Goal: Task Accomplishment & Management: Complete application form

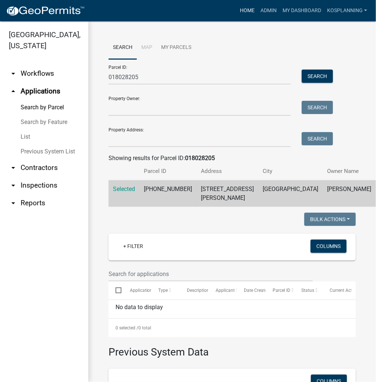
click at [248, 9] on link "Home" at bounding box center [247, 11] width 21 height 14
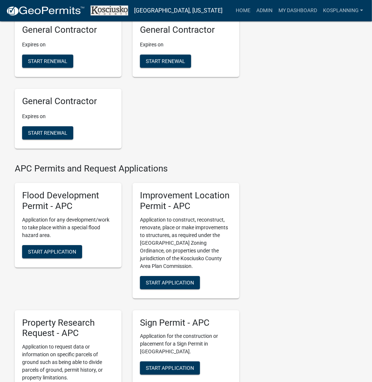
scroll to position [796, 0]
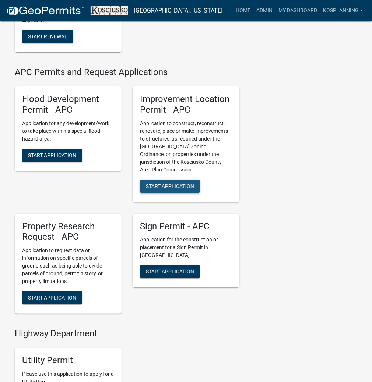
click at [186, 189] on span "Start Application" at bounding box center [170, 186] width 48 height 6
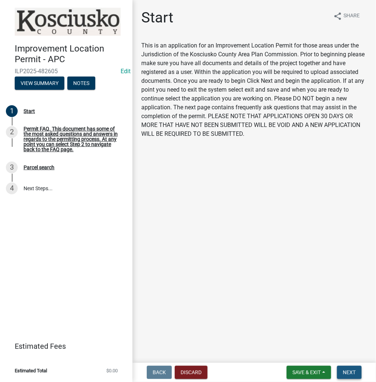
click at [343, 371] on button "Next" at bounding box center [349, 372] width 25 height 13
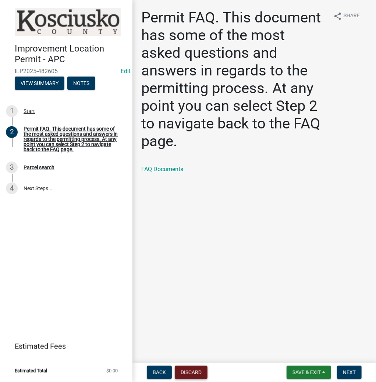
click at [197, 371] on button "Discard" at bounding box center [191, 372] width 33 height 13
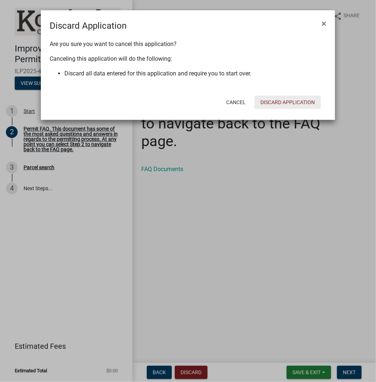
click at [281, 105] on button "Discard Application" at bounding box center [288, 102] width 66 height 13
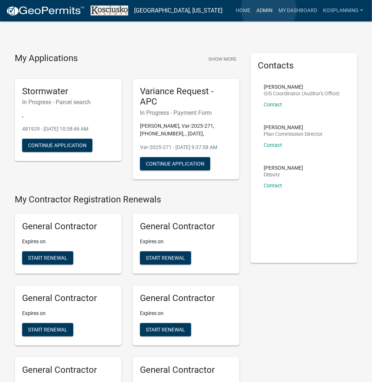
click at [269, 9] on link "Admin" at bounding box center [264, 11] width 22 height 14
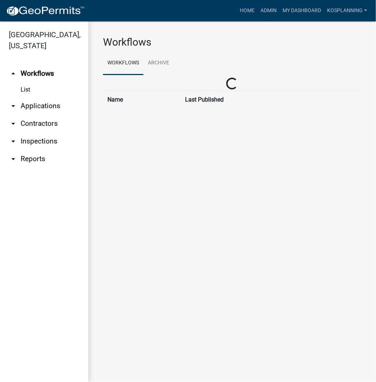
click at [40, 108] on link "arrow_drop_down Applications" at bounding box center [44, 106] width 88 height 18
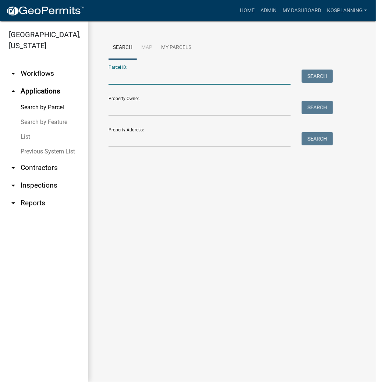
click at [122, 83] on input "Parcel ID:" at bounding box center [200, 77] width 182 height 15
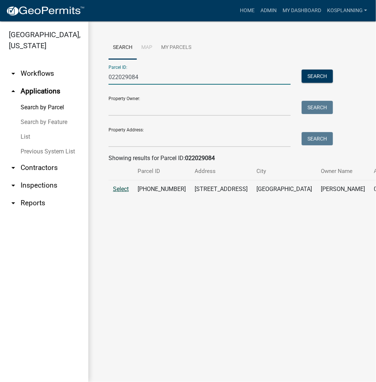
type input "022029084"
drag, startPoint x: 120, startPoint y: 197, endPoint x: 131, endPoint y: 202, distance: 12.0
click at [120, 193] on span "Select" at bounding box center [121, 189] width 16 height 7
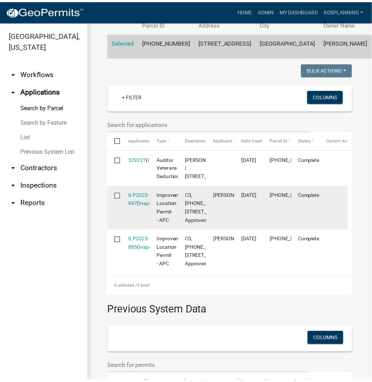
scroll to position [236, 0]
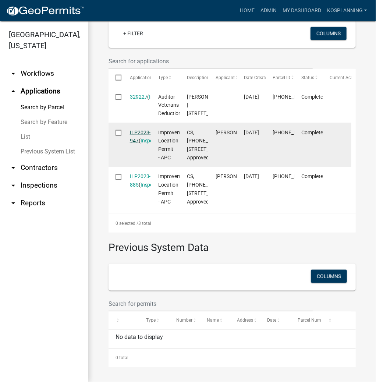
click at [141, 144] on link "ILP2023-947" at bounding box center [140, 137] width 21 height 14
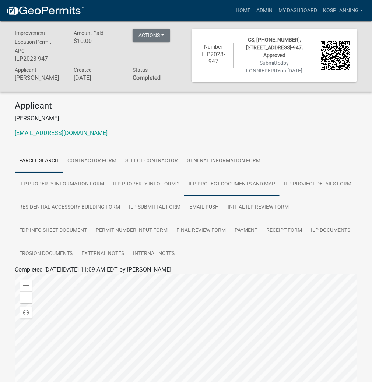
click at [184, 180] on link "ILP Project Documents and Map" at bounding box center [231, 185] width 95 height 24
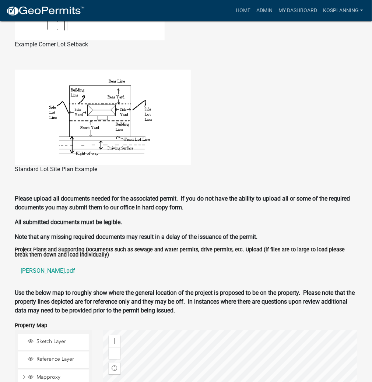
scroll to position [589, 0]
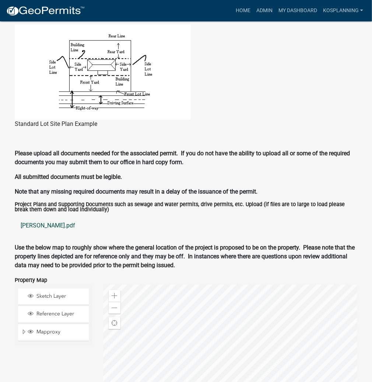
click at [31, 225] on link "[PERSON_NAME].pdf" at bounding box center [186, 226] width 343 height 18
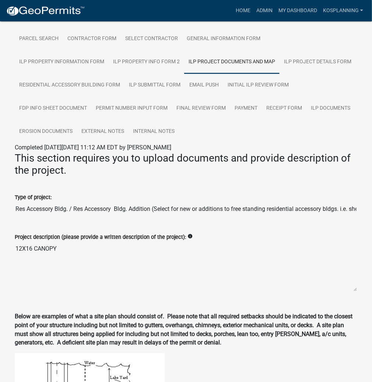
scroll to position [59, 0]
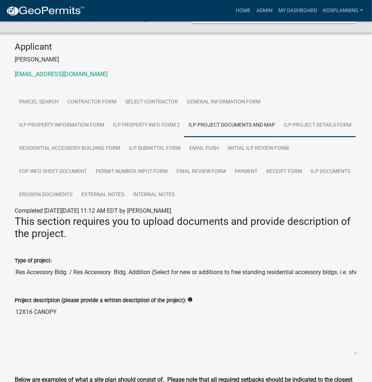
click at [280, 125] on link "ILP Project Details Form" at bounding box center [318, 126] width 76 height 24
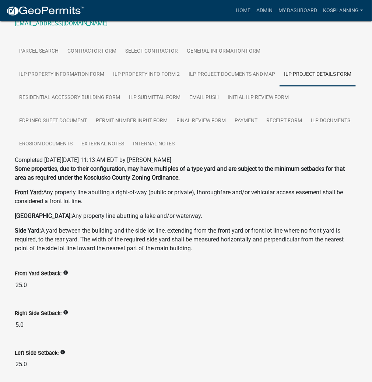
scroll to position [21, 0]
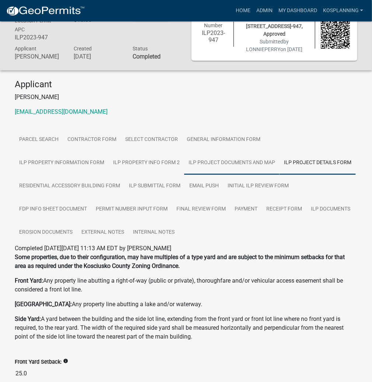
click at [184, 164] on link "ILP Project Documents and Map" at bounding box center [231, 163] width 95 height 24
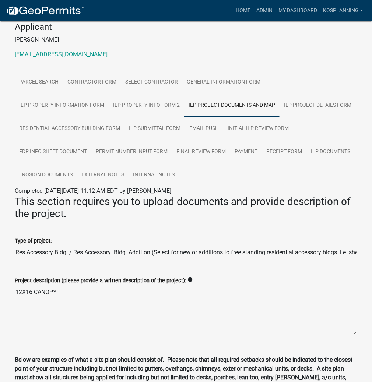
scroll to position [80, 0]
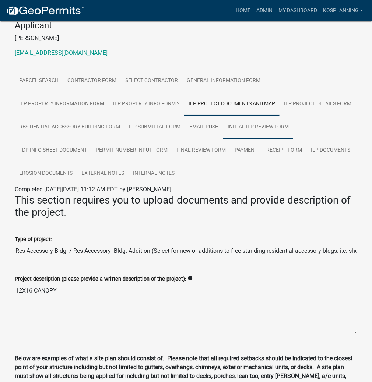
click at [246, 124] on link "Initial ILP Review Form" at bounding box center [258, 128] width 70 height 24
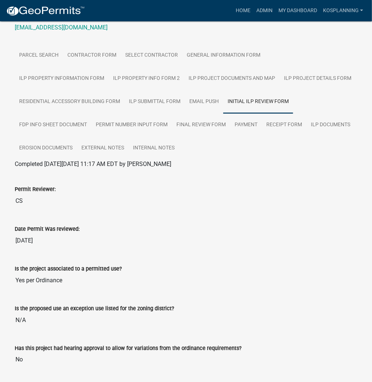
scroll to position [51, 0]
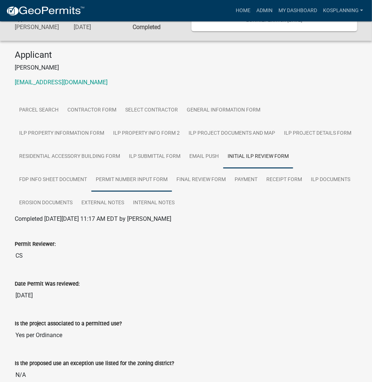
click at [126, 177] on link "Permit Number Input Form" at bounding box center [131, 180] width 81 height 24
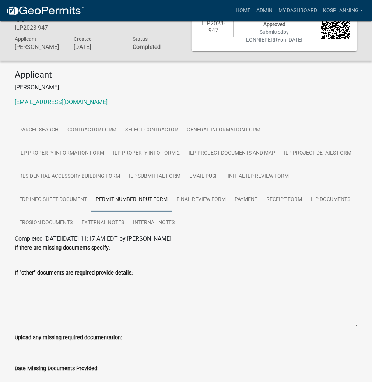
scroll to position [0, 0]
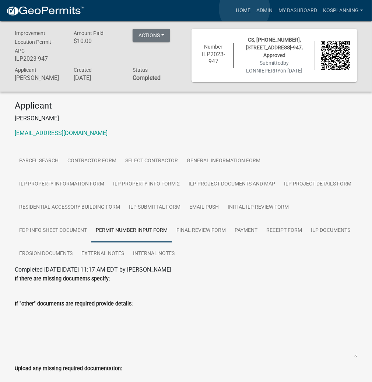
click at [245, 9] on link "Home" at bounding box center [243, 11] width 21 height 14
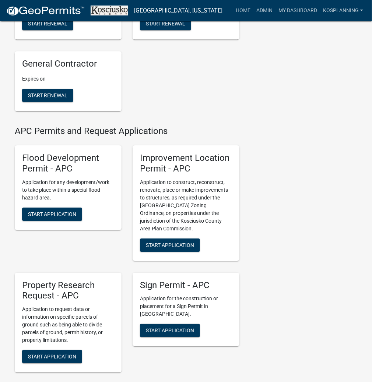
scroll to position [796, 0]
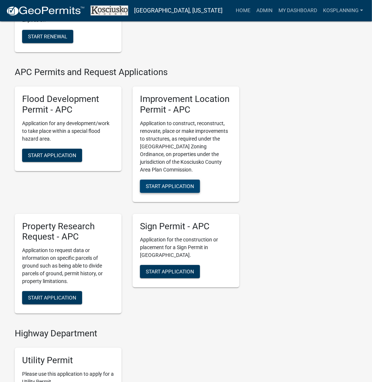
click at [184, 189] on span "Start Application" at bounding box center [170, 186] width 48 height 6
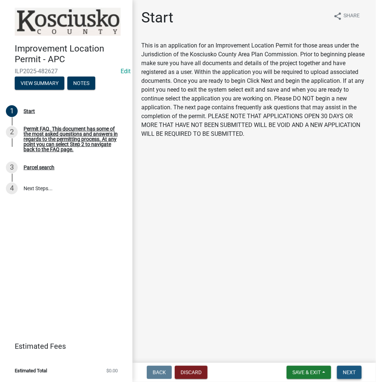
click at [351, 372] on span "Next" at bounding box center [349, 373] width 13 height 6
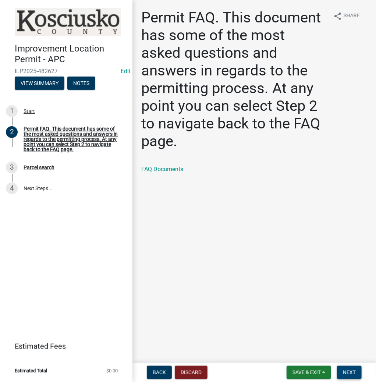
click at [347, 376] on button "Next" at bounding box center [349, 372] width 25 height 13
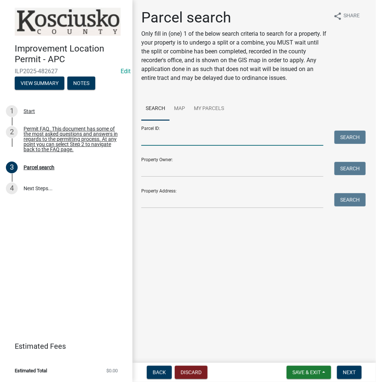
click at [169, 138] on input "Parcel ID:" at bounding box center [232, 138] width 182 height 15
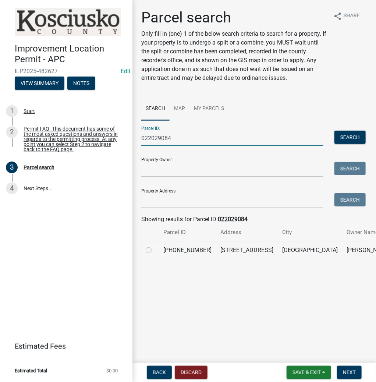
type input "022029084"
click at [155, 246] on label at bounding box center [155, 246] width 0 height 0
click at [155, 251] on input "radio" at bounding box center [157, 248] width 5 height 5
radio input "true"
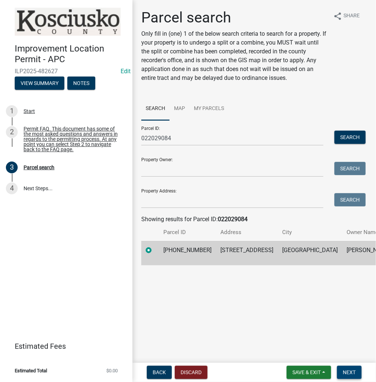
click at [342, 373] on button "Next" at bounding box center [349, 372] width 25 height 13
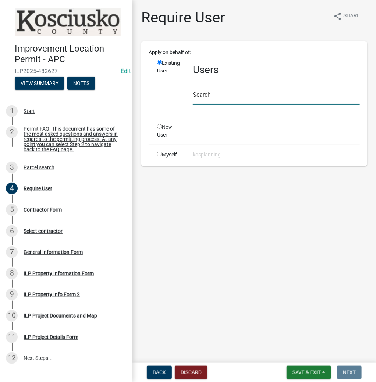
click at [205, 95] on input "text" at bounding box center [276, 97] width 167 height 15
click at [211, 98] on input "text" at bounding box center [276, 97] width 167 height 15
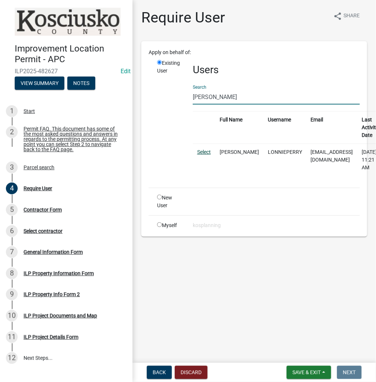
type input "[PERSON_NAME]"
click at [200, 150] on link "Select" at bounding box center [204, 152] width 14 height 6
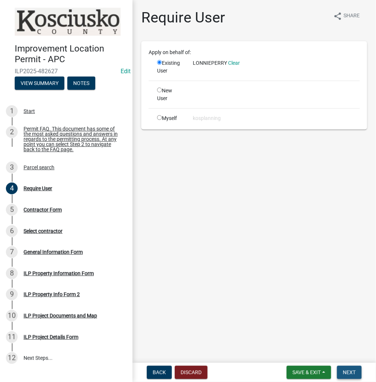
click at [355, 373] on span "Next" at bounding box center [349, 373] width 13 height 6
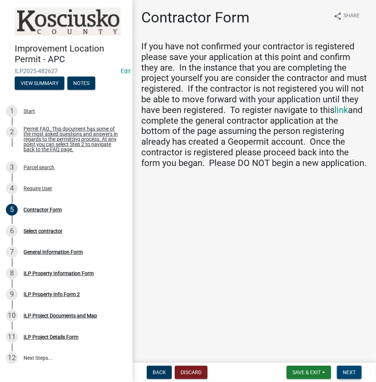
click at [354, 370] on span "Next" at bounding box center [349, 373] width 13 height 6
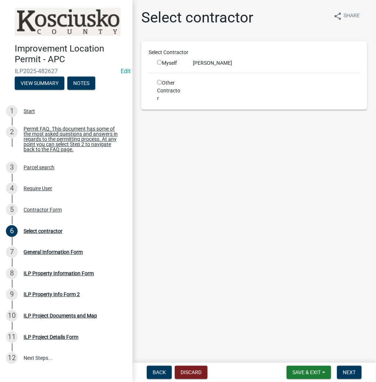
click at [162, 61] on div "Myself" at bounding box center [169, 63] width 25 height 8
click at [160, 61] on input "radio" at bounding box center [159, 62] width 5 height 5
radio input "true"
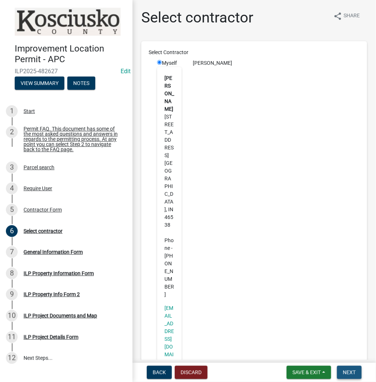
click at [350, 371] on span "Next" at bounding box center [349, 373] width 13 height 6
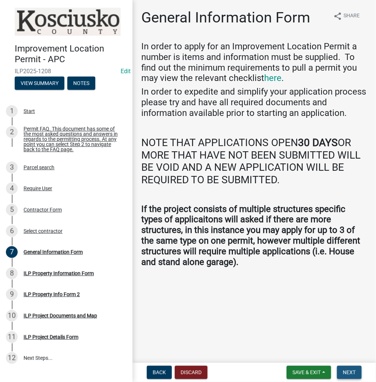
click at [361, 372] on button "Next" at bounding box center [349, 372] width 25 height 13
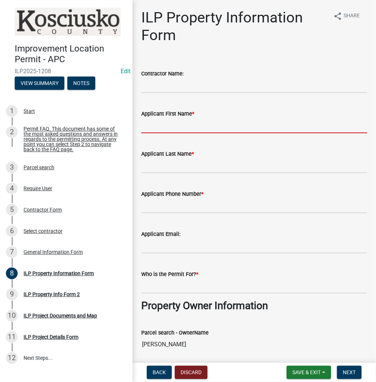
click at [158, 126] on input "Applicant First Name *" at bounding box center [254, 125] width 226 height 15
type input "[PERSON_NAME]"
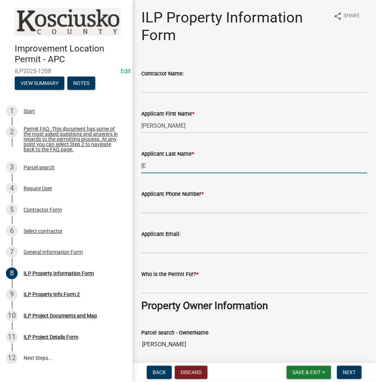
type input "["
type input "[PERSON_NAME]"
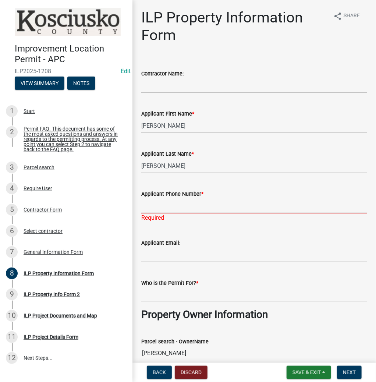
paste input "[PHONE_NUMBER]"
type input "[PHONE_NUMBER]"
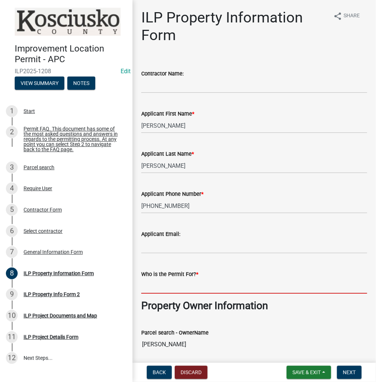
click at [162, 295] on wm-data-entity-input "Who is the Permit For? *" at bounding box center [254, 280] width 226 height 40
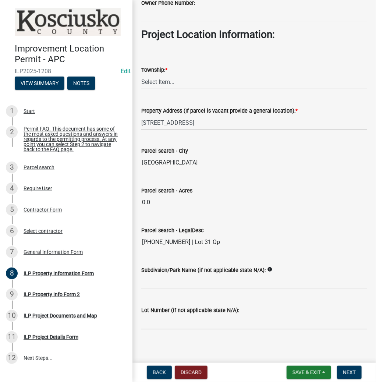
scroll to position [532, 0]
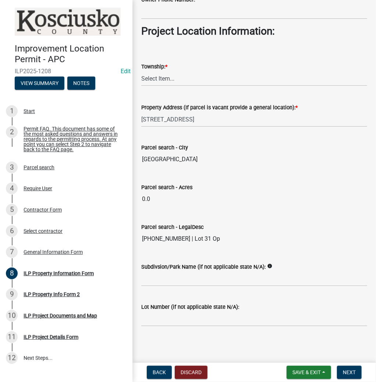
type input "[PERSON_NAME]"
click at [156, 77] on select "Select Item... [PERSON_NAME] - Elkhart Co Clay Etna [GEOGRAPHIC_DATA][PERSON_NA…" at bounding box center [254, 78] width 226 height 15
click at [141, 71] on select "Select Item... [PERSON_NAME] - Elkhart Co Clay Etna [GEOGRAPHIC_DATA][PERSON_NA…" at bounding box center [254, 78] width 226 height 15
select select "43c67e15-aa71-4662-a612-5084d59379d6"
click at [150, 272] on input "Subdivsion/Park Name (if not applicable state N/A):" at bounding box center [254, 279] width 226 height 15
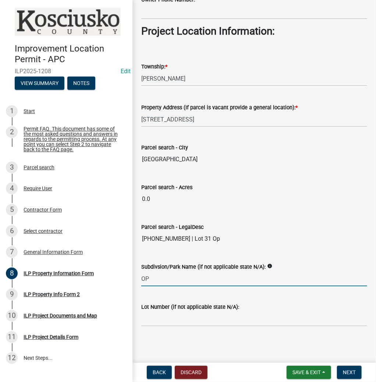
type input "OP"
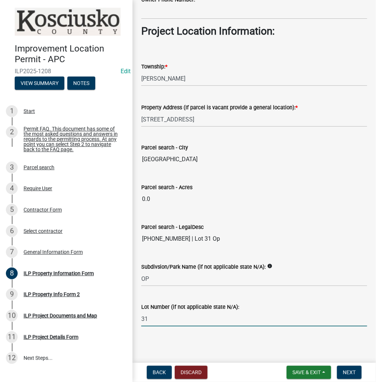
type input "31"
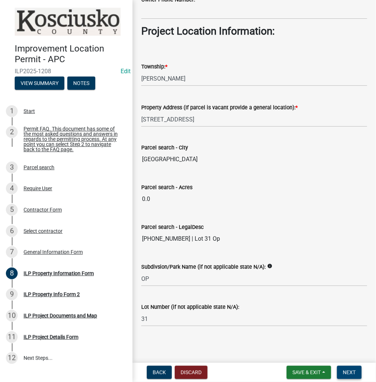
click at [346, 370] on span "Next" at bounding box center [349, 373] width 13 height 6
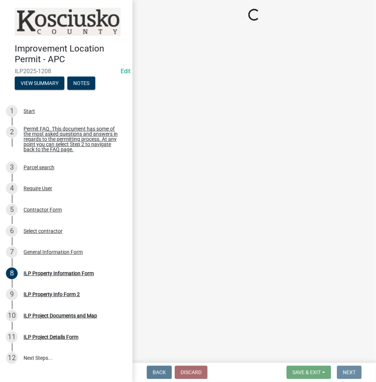
scroll to position [0, 0]
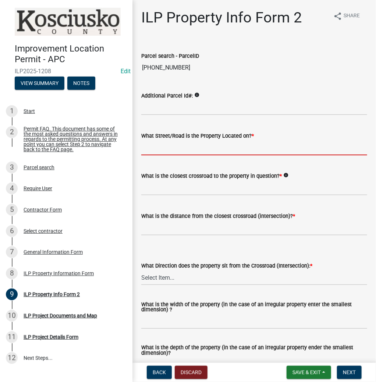
click at [150, 149] on input "What Street/Road is the Property Located on? *" at bounding box center [254, 147] width 226 height 15
type input "VAN BUREN ST"
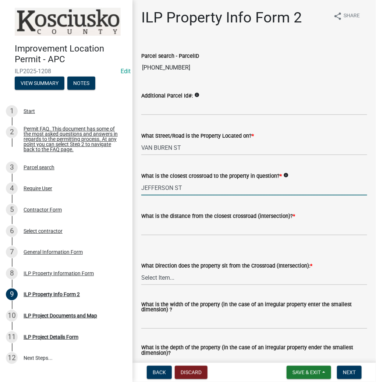
type input "JEFFERSON ST"
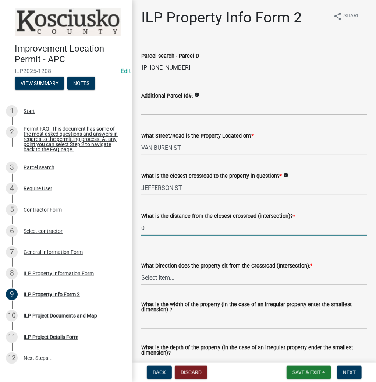
type input "0"
click at [151, 281] on select "Select Item... N NE NW S SE SW E W" at bounding box center [254, 277] width 226 height 15
click at [141, 270] on select "Select Item... N NE NW S SE SW E W" at bounding box center [254, 277] width 226 height 15
select select "7b11be74-d7bb-4878-8b50-4ecdc0000cbf"
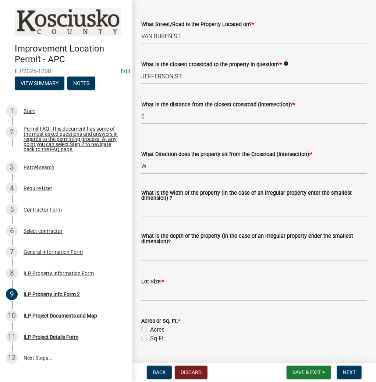
scroll to position [118, 0]
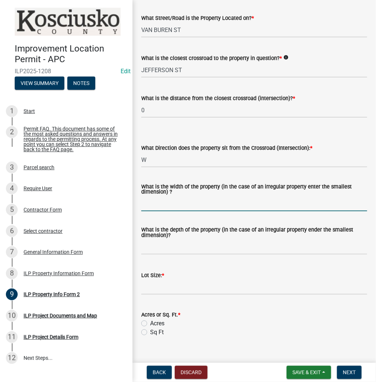
click at [153, 208] on input "What is the width of the property (in the case of an irregular property enter t…" at bounding box center [254, 203] width 226 height 15
type input "66"
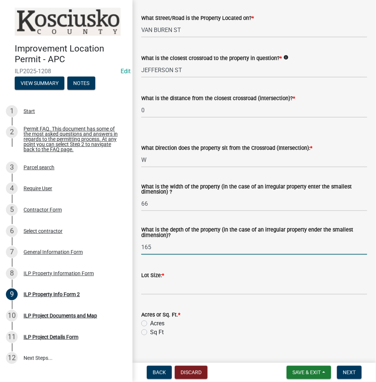
type input "165"
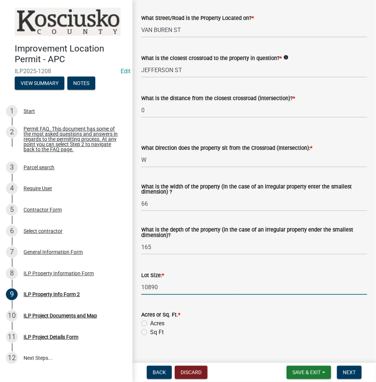
type input "10890"
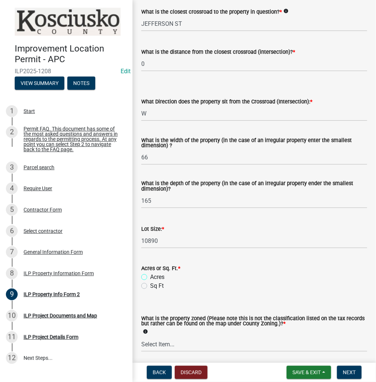
scroll to position [252, 0]
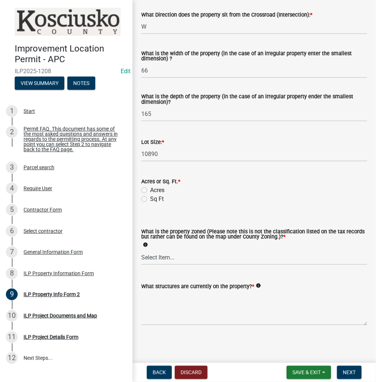
click at [150, 199] on label "Sq Ft" at bounding box center [157, 199] width 14 height 9
click at [150, 199] on input "Sq Ft" at bounding box center [152, 197] width 5 height 5
radio input "true"
click at [157, 262] on select "Select Item... Agricultural Agricultural 2 Commercial Environmental Industrial …" at bounding box center [254, 257] width 226 height 15
click at [141, 250] on select "Select Item... Agricultural Agricultural 2 Commercial Environmental Industrial …" at bounding box center [254, 257] width 226 height 15
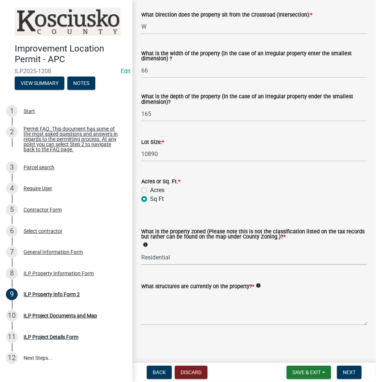
select select "1146270b-2111-4e23-bf7f-74ce85cf7041"
click at [163, 305] on textarea "What structures are currently on the property? *" at bounding box center [254, 308] width 226 height 35
click at [186, 298] on textarea "RESIDENCE" at bounding box center [254, 308] width 226 height 35
type textarea "RESIDENCE, SHED & CANOPY"
click at [354, 372] on span "Next" at bounding box center [349, 373] width 13 height 6
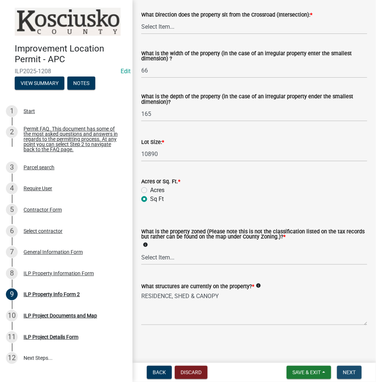
scroll to position [0, 0]
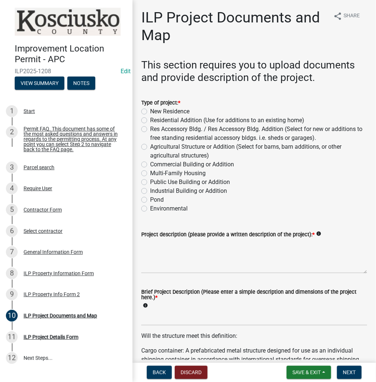
click at [150, 127] on label "Res Accessory Bldg. / Res Accessory Bldg. Addition (Select for new or additions…" at bounding box center [258, 134] width 217 height 18
click at [150, 127] on input "Res Accessory Bldg. / Res Accessory Bldg. Addition (Select for new or additions…" at bounding box center [152, 127] width 5 height 5
radio input "true"
click at [152, 248] on textarea "Project description (please provide a written description of the project): *" at bounding box center [254, 256] width 226 height 35
type textarea "12X16 CANOPY"
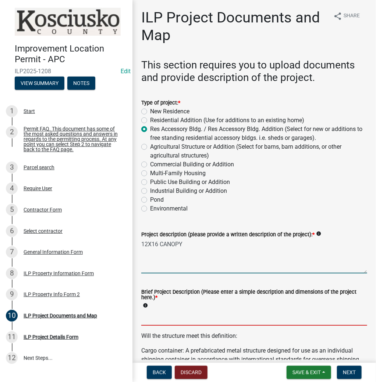
click at [147, 322] on input "Brief Project Description (Please enter a simple description and dimensions of …" at bounding box center [254, 318] width 226 height 15
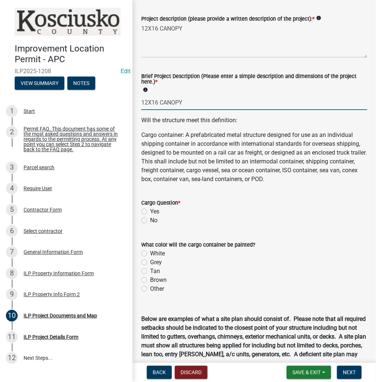
scroll to position [295, 0]
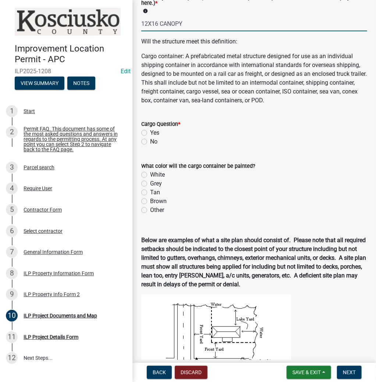
type input "12X16 CANOPY"
click at [150, 140] on label "No" at bounding box center [153, 141] width 7 height 9
click at [150, 140] on input "No" at bounding box center [152, 139] width 5 height 5
radio input "true"
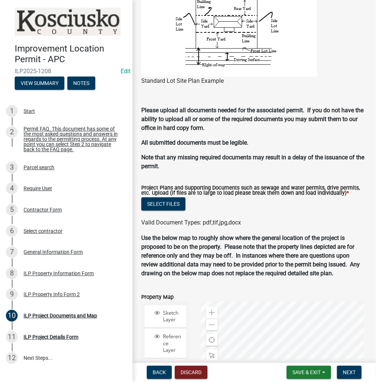
scroll to position [707, 0]
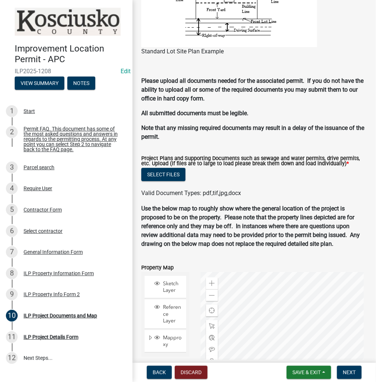
click at [187, 171] on div "Select files" at bounding box center [254, 175] width 226 height 15
click at [183, 173] on button "Select files" at bounding box center [163, 174] width 44 height 13
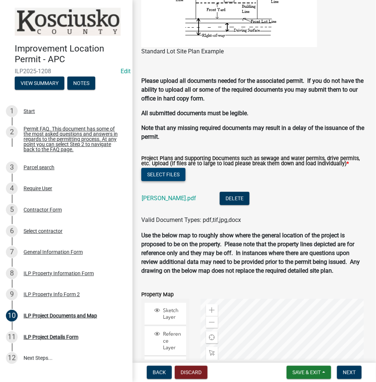
click at [172, 175] on button "Select files" at bounding box center [163, 174] width 44 height 13
click at [160, 175] on button "Select files" at bounding box center [163, 174] width 44 height 13
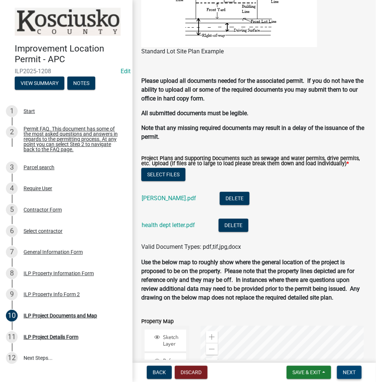
click at [360, 374] on button "Next" at bounding box center [349, 372] width 25 height 13
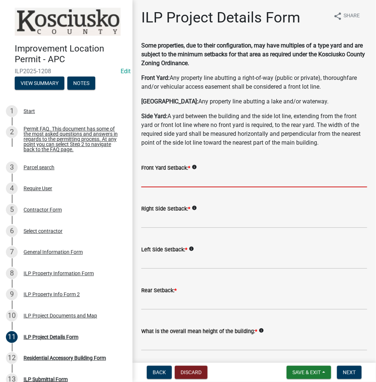
click at [161, 178] on input "text" at bounding box center [254, 179] width 226 height 15
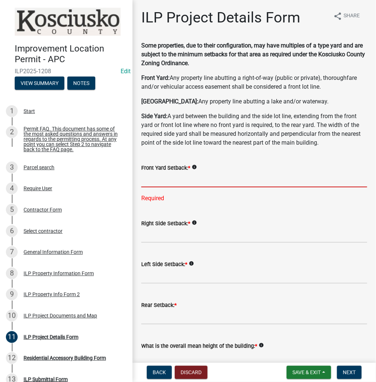
click at [172, 179] on input "text" at bounding box center [254, 179] width 226 height 15
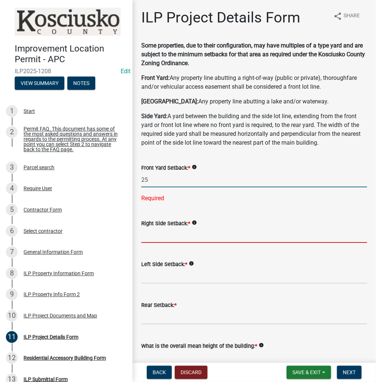
type input "25.0"
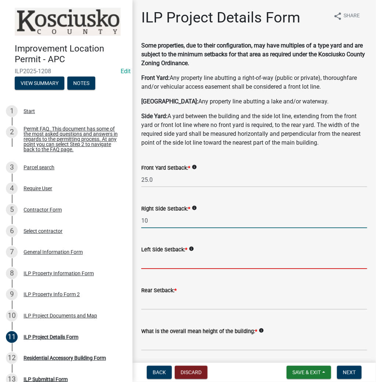
type input "10.0"
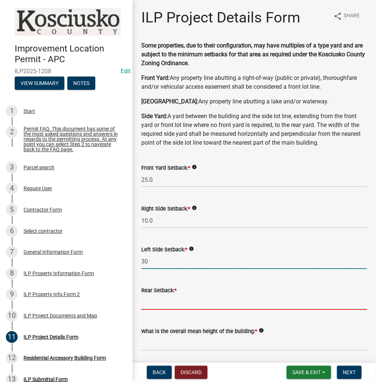
type input "30.0"
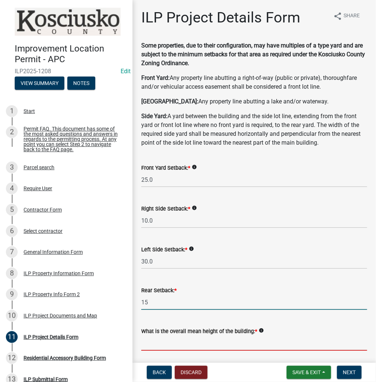
type input "15.0"
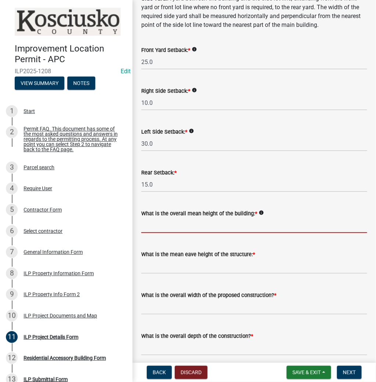
scroll to position [147, 0]
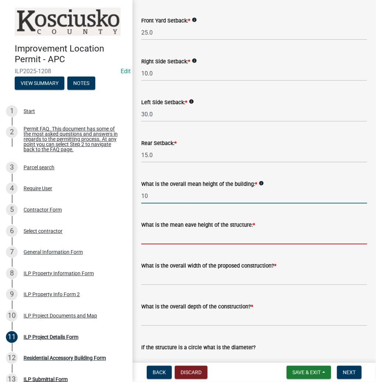
type input "10.0"
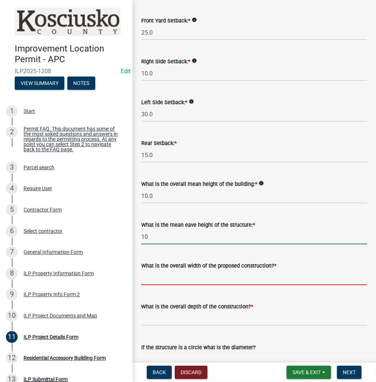
type input "10.0"
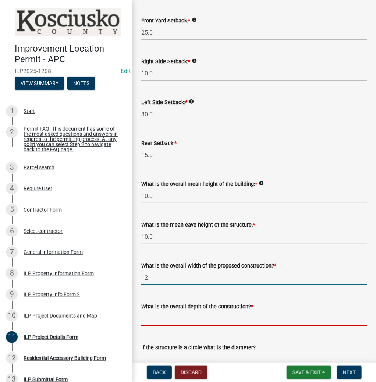
type input "12.00"
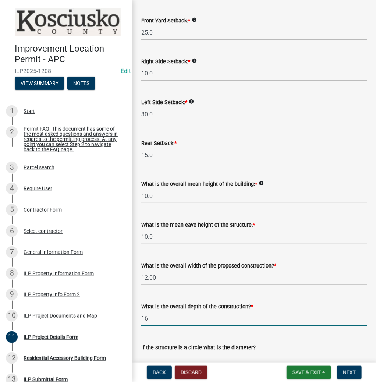
type input "16.00"
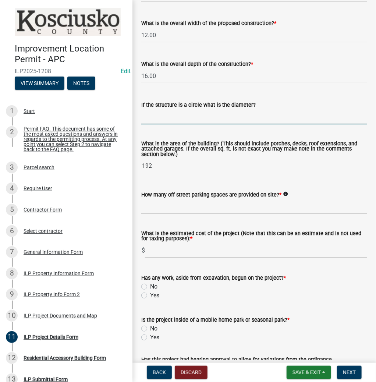
scroll to position [449, 0]
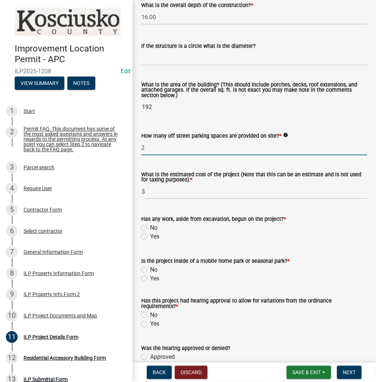
type input "2"
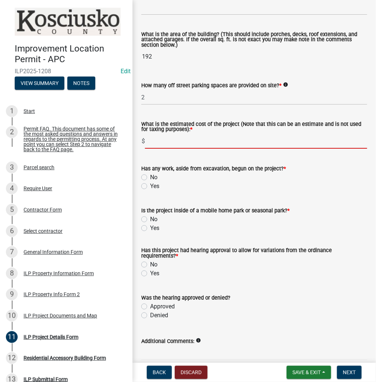
scroll to position [535, 0]
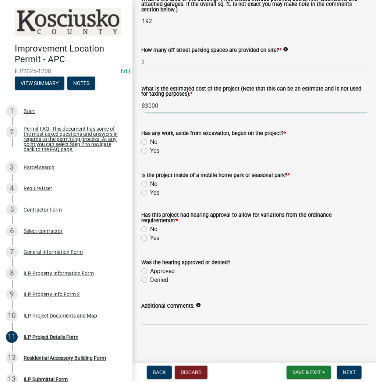
type input "3000"
click at [150, 143] on label "No" at bounding box center [153, 142] width 7 height 9
click at [150, 143] on input "No" at bounding box center [152, 140] width 5 height 5
radio input "true"
click at [150, 183] on label "No" at bounding box center [153, 184] width 7 height 9
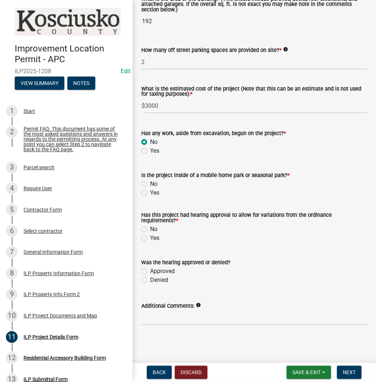
click at [150, 183] on input "No" at bounding box center [152, 182] width 5 height 5
radio input "true"
click at [150, 229] on label "No" at bounding box center [153, 229] width 7 height 9
click at [150, 229] on input "No" at bounding box center [152, 227] width 5 height 5
radio input "true"
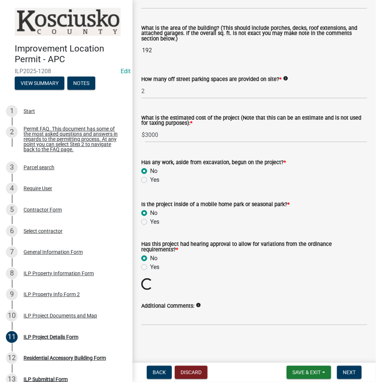
scroll to position [493, 0]
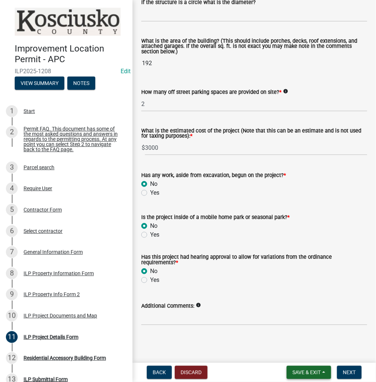
click at [294, 374] on span "Save & Exit" at bounding box center [307, 373] width 28 height 6
click at [286, 332] on button "Save" at bounding box center [302, 336] width 59 height 18
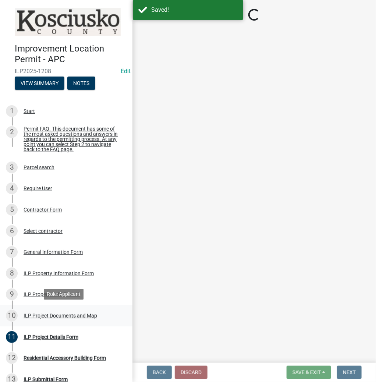
click at [46, 315] on div "ILP Project Documents and Map" at bounding box center [61, 316] width 74 height 5
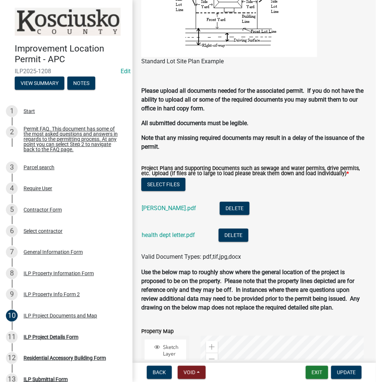
scroll to position [766, 0]
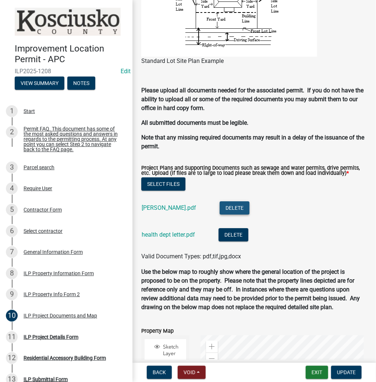
click at [220, 208] on button "Delete" at bounding box center [235, 208] width 30 height 13
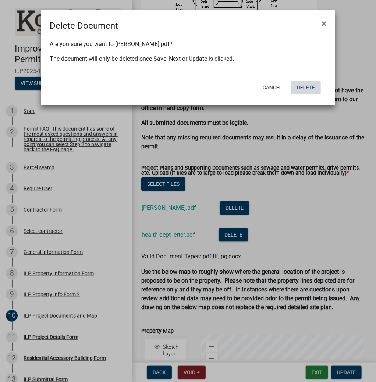
click at [304, 88] on button "Delete" at bounding box center [306, 87] width 30 height 13
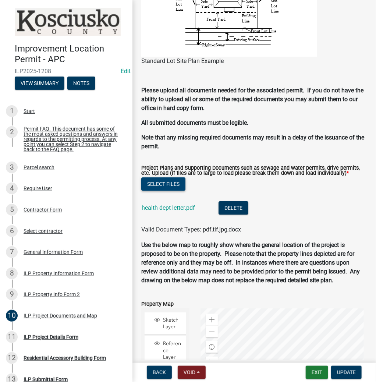
click at [167, 183] on button "Select files" at bounding box center [163, 184] width 44 height 13
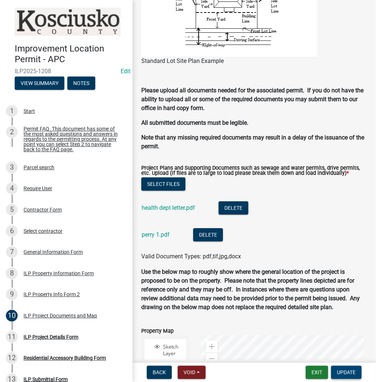
click at [349, 371] on span "Update" at bounding box center [346, 373] width 19 height 6
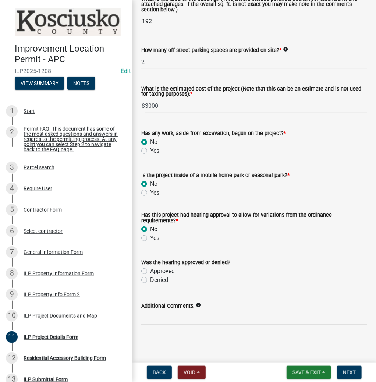
scroll to position [535, 0]
click at [345, 370] on span "Next" at bounding box center [349, 373] width 13 height 6
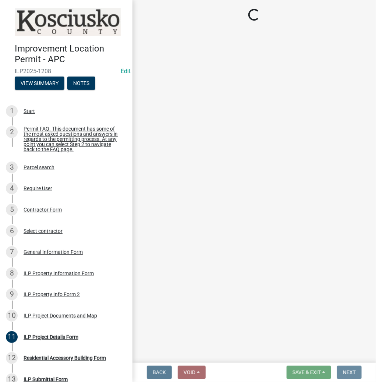
scroll to position [0, 0]
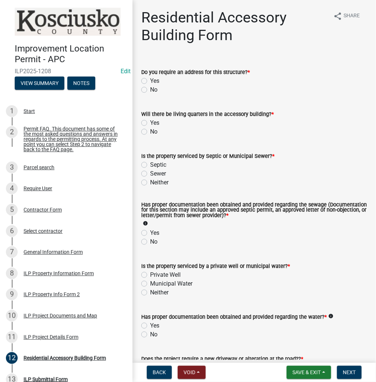
click at [150, 90] on label "No" at bounding box center [153, 89] width 7 height 9
click at [150, 90] on input "No" at bounding box center [152, 87] width 5 height 5
radio input "true"
click at [150, 131] on label "No" at bounding box center [153, 131] width 7 height 9
click at [150, 131] on input "No" at bounding box center [152, 129] width 5 height 5
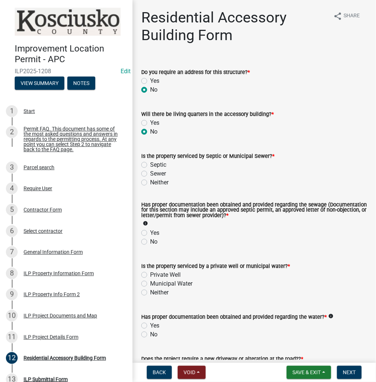
radio input "true"
click at [150, 181] on label "Neither" at bounding box center [159, 182] width 18 height 9
click at [150, 181] on input "Neither" at bounding box center [152, 180] width 5 height 5
radio input "true"
click at [150, 234] on label "Yes" at bounding box center [154, 233] width 9 height 9
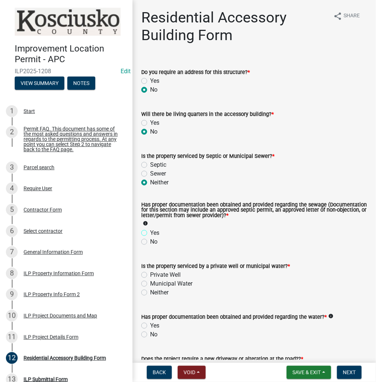
click at [150, 234] on input "Yes" at bounding box center [152, 231] width 5 height 5
radio input "true"
click at [150, 293] on label "Neither" at bounding box center [159, 292] width 18 height 9
click at [150, 293] on input "Neither" at bounding box center [152, 290] width 5 height 5
radio input "true"
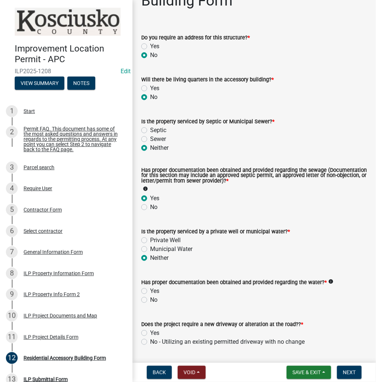
scroll to position [88, 0]
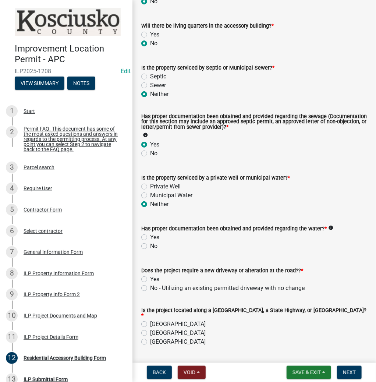
click at [150, 186] on label "Private Well" at bounding box center [165, 186] width 31 height 9
click at [150, 186] on input "Private Well" at bounding box center [152, 184] width 5 height 5
radio input "true"
click at [150, 84] on label "Sewer" at bounding box center [158, 85] width 16 height 9
click at [150, 84] on input "Sewer" at bounding box center [152, 83] width 5 height 5
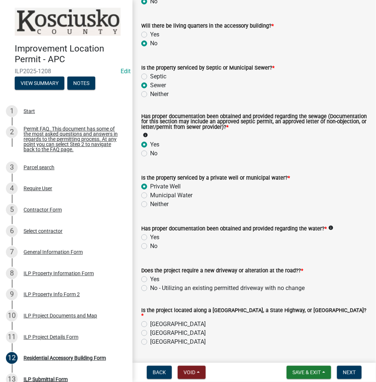
radio input "true"
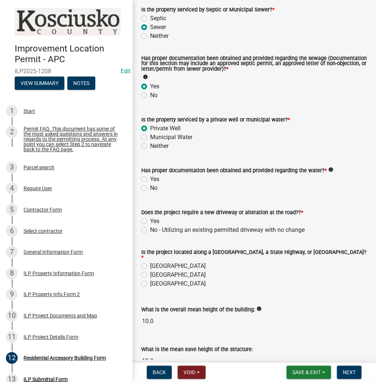
scroll to position [147, 0]
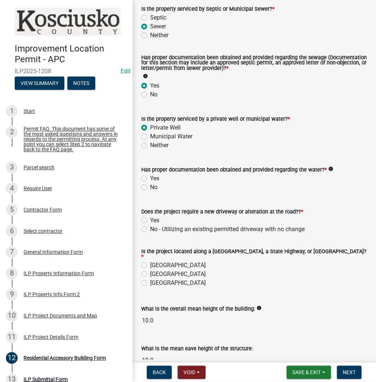
click at [150, 179] on label "Yes" at bounding box center [154, 178] width 9 height 9
click at [150, 179] on input "Yes" at bounding box center [152, 176] width 5 height 5
radio input "true"
click at [150, 228] on label "No - Utilizing an existing permitted driveway with no change" at bounding box center [227, 229] width 155 height 9
click at [150, 228] on input "No - Utilizing an existing permitted driveway with no change" at bounding box center [152, 227] width 5 height 5
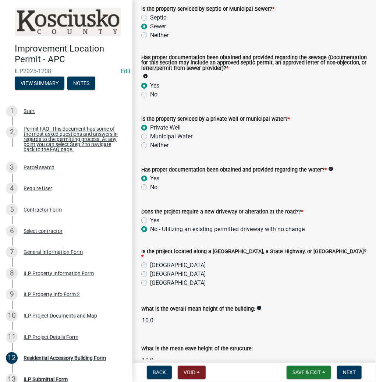
radio input "true"
click at [150, 270] on label "[GEOGRAPHIC_DATA]" at bounding box center [178, 274] width 56 height 9
click at [150, 270] on input "[GEOGRAPHIC_DATA]" at bounding box center [152, 272] width 5 height 5
radio input "true"
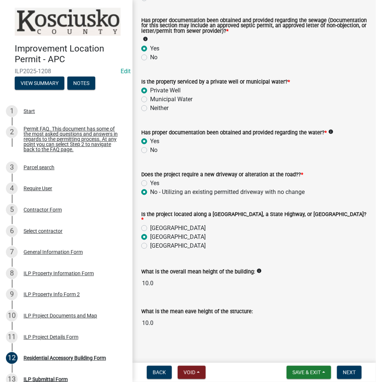
scroll to position [187, 0]
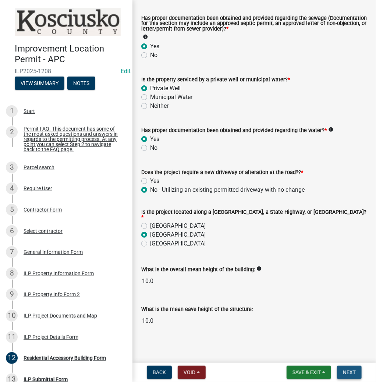
click at [339, 377] on button "Next" at bounding box center [349, 372] width 25 height 13
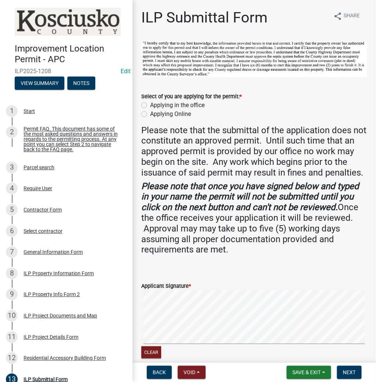
click at [150, 105] on label "Applying in the office" at bounding box center [177, 105] width 55 height 9
click at [150, 105] on input "Applying in the office" at bounding box center [152, 103] width 5 height 5
radio input "true"
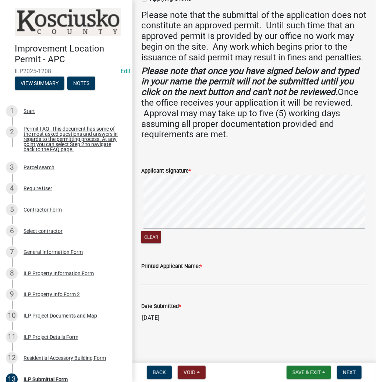
scroll to position [125, 0]
click at [156, 274] on input "Printed Applicant Name: *" at bounding box center [254, 278] width 226 height 15
type input "[PERSON_NAME]"
click at [349, 373] on span "Next" at bounding box center [349, 373] width 13 height 6
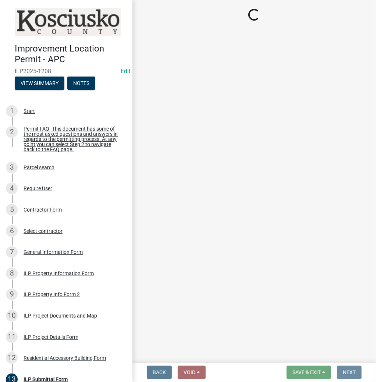
scroll to position [0, 0]
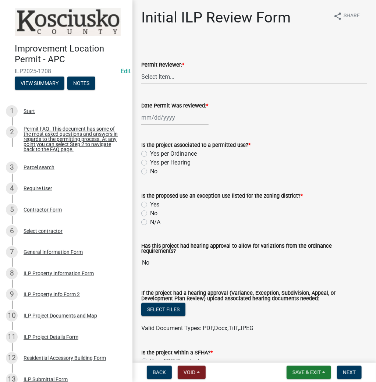
click at [148, 73] on select "Select Item... MMS LT AT CS [PERSON_NAME]" at bounding box center [254, 76] width 226 height 15
click at [141, 69] on select "Select Item... MMS LT AT CS [PERSON_NAME]" at bounding box center [254, 76] width 226 height 15
select select "c872cdc8-ca01-49f1-a213-e4b05fa58cd2"
click at [157, 116] on div at bounding box center [174, 117] width 67 height 15
select select "9"
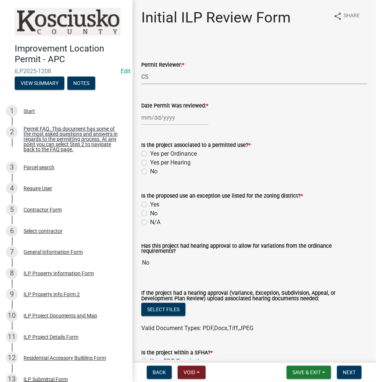
select select "2025"
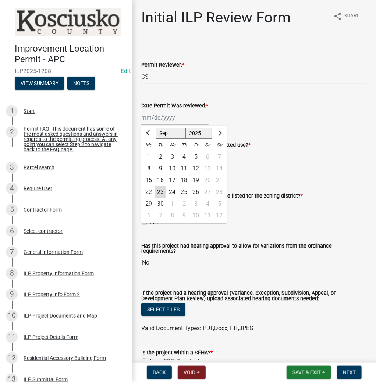
click at [161, 194] on div "23" at bounding box center [161, 192] width 12 height 12
type input "[DATE]"
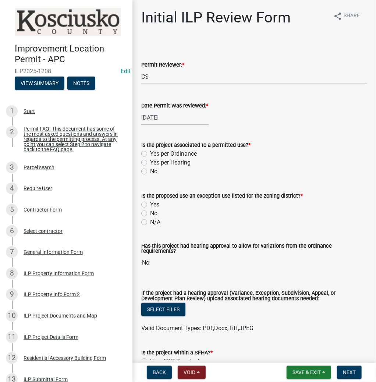
click at [150, 154] on label "Yes per Ordinance" at bounding box center [173, 154] width 47 height 9
click at [150, 154] on input "Yes per Ordinance" at bounding box center [152, 152] width 5 height 5
radio input "true"
click at [150, 213] on label "No" at bounding box center [153, 213] width 7 height 9
click at [150, 213] on input "No" at bounding box center [152, 211] width 5 height 5
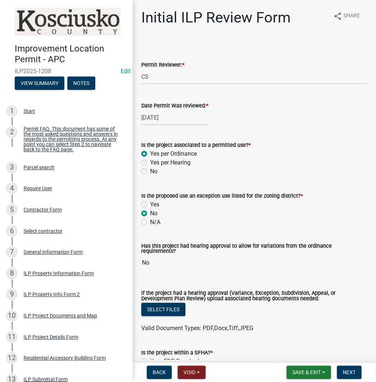
radio input "true"
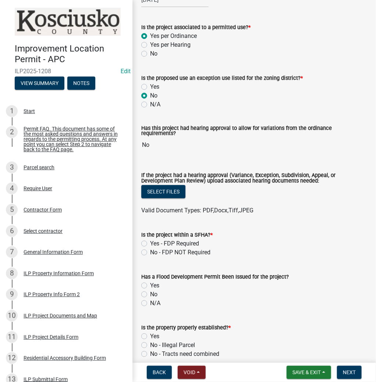
scroll to position [206, 0]
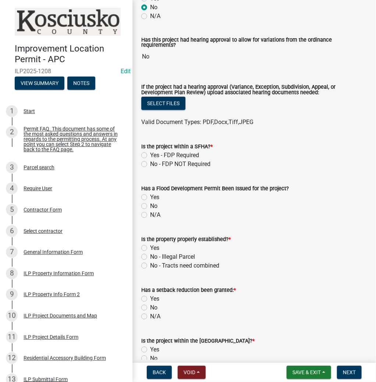
click at [150, 161] on label "No - FDP NOT Required" at bounding box center [180, 164] width 60 height 9
click at [150, 161] on input "No - FDP NOT Required" at bounding box center [152, 162] width 5 height 5
radio input "true"
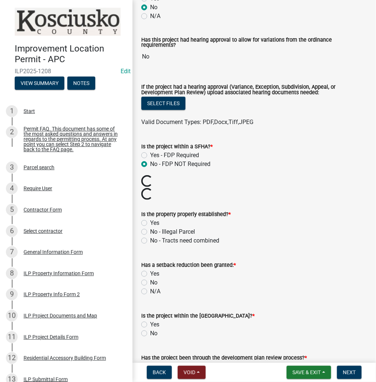
scroll to position [295, 0]
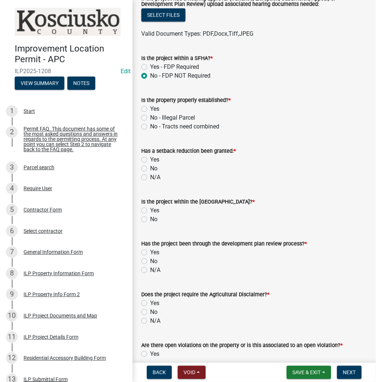
click at [150, 105] on label "Yes" at bounding box center [154, 109] width 9 height 9
click at [150, 105] on input "Yes" at bounding box center [152, 107] width 5 height 5
radio input "true"
click at [150, 165] on label "No" at bounding box center [153, 168] width 7 height 9
click at [150, 165] on input "No" at bounding box center [152, 166] width 5 height 5
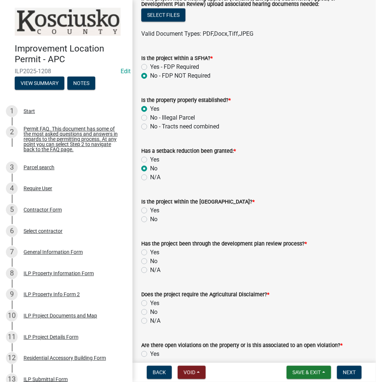
radio input "true"
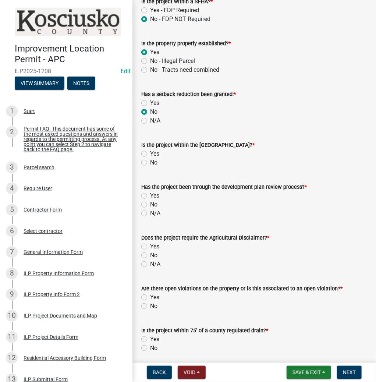
scroll to position [354, 0]
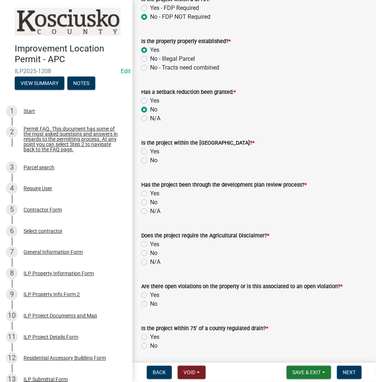
click at [150, 147] on label "Yes" at bounding box center [154, 151] width 9 height 9
click at [150, 147] on input "Yes" at bounding box center [152, 149] width 5 height 5
radio input "true"
click at [150, 200] on label "No" at bounding box center [153, 202] width 7 height 9
click at [150, 200] on input "No" at bounding box center [152, 200] width 5 height 5
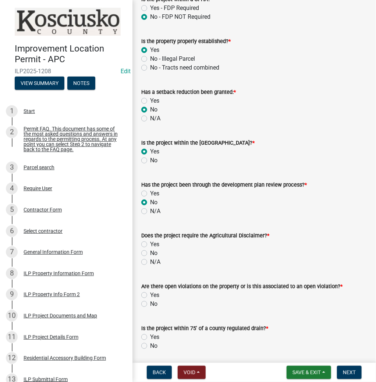
radio input "true"
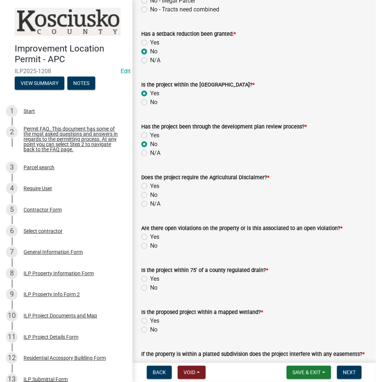
scroll to position [413, 0]
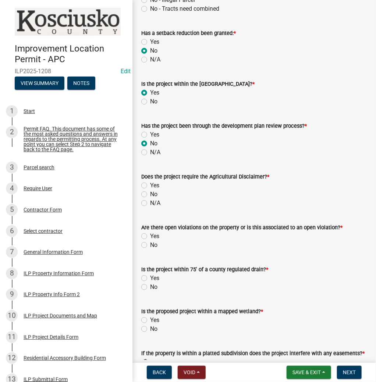
drag, startPoint x: 145, startPoint y: 191, endPoint x: 155, endPoint y: 216, distance: 26.3
click at [150, 191] on label "No" at bounding box center [153, 194] width 7 height 9
click at [150, 191] on input "No" at bounding box center [152, 192] width 5 height 5
radio input "true"
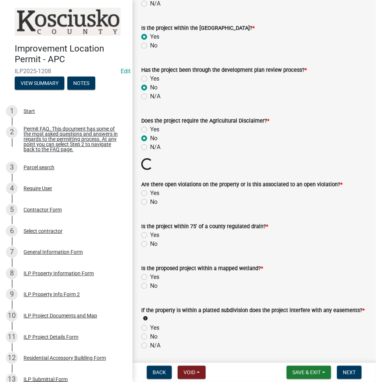
scroll to position [472, 0]
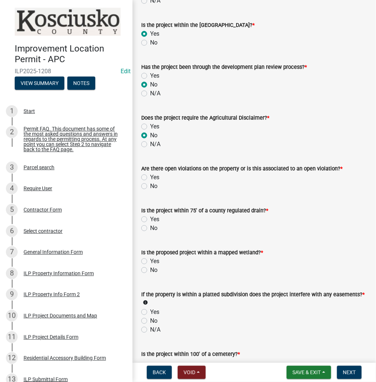
click at [150, 184] on label "No" at bounding box center [153, 186] width 7 height 9
click at [150, 184] on input "No" at bounding box center [152, 184] width 5 height 5
radio input "true"
click at [150, 224] on label "No" at bounding box center [153, 228] width 7 height 9
click at [150, 224] on input "No" at bounding box center [152, 226] width 5 height 5
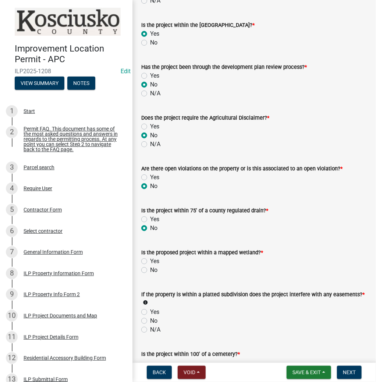
radio input "true"
click at [150, 266] on label "No" at bounding box center [153, 270] width 7 height 9
click at [150, 266] on input "No" at bounding box center [152, 268] width 5 height 5
radio input "true"
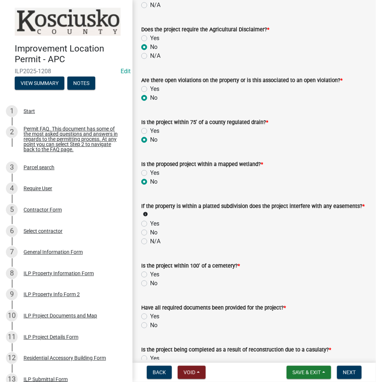
click at [150, 230] on label "No" at bounding box center [153, 232] width 7 height 9
click at [150, 230] on input "No" at bounding box center [152, 230] width 5 height 5
radio input "true"
click at [150, 280] on label "No" at bounding box center [153, 283] width 7 height 9
click at [150, 280] on input "No" at bounding box center [152, 281] width 5 height 5
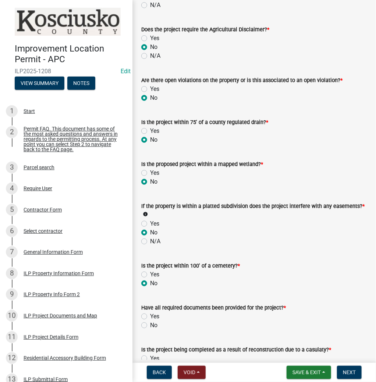
radio input "true"
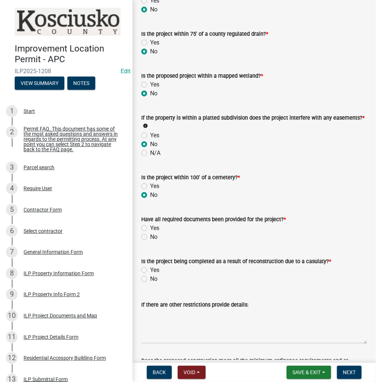
click at [150, 224] on label "Yes" at bounding box center [154, 228] width 9 height 9
click at [150, 224] on input "Yes" at bounding box center [152, 226] width 5 height 5
radio input "true"
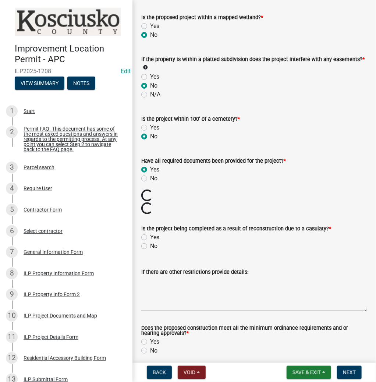
scroll to position [707, 0]
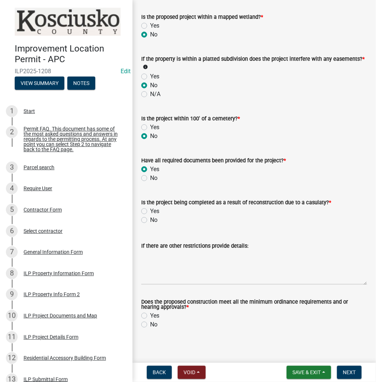
click at [150, 216] on label "No" at bounding box center [153, 220] width 7 height 9
click at [150, 216] on input "No" at bounding box center [152, 218] width 5 height 5
radio input "true"
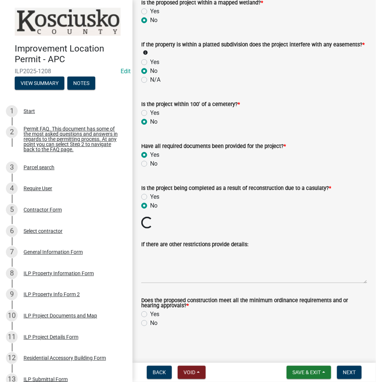
scroll to position [709, 0]
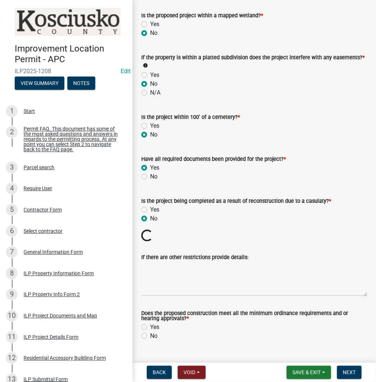
click at [150, 323] on label "Yes" at bounding box center [154, 327] width 9 height 9
click at [150, 323] on input "Yes" at bounding box center [152, 325] width 5 height 5
radio input "true"
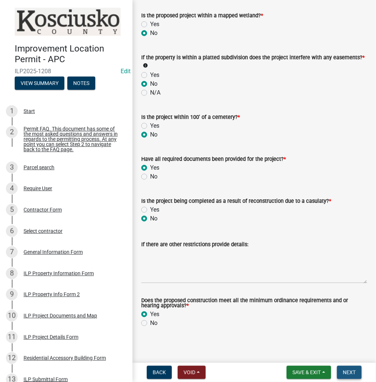
click at [347, 373] on span "Next" at bounding box center [349, 373] width 13 height 6
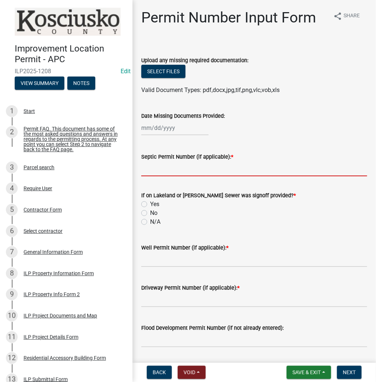
click at [157, 172] on input "Septic Permit Number (if applicable): *" at bounding box center [254, 168] width 226 height 15
type input "CITY"
click at [150, 211] on label "No" at bounding box center [153, 213] width 7 height 9
click at [150, 211] on input "No" at bounding box center [152, 211] width 5 height 5
radio input "true"
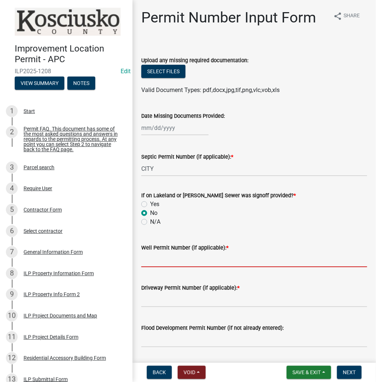
click at [150, 262] on input "Well Permit Number (if applicable): *" at bounding box center [254, 259] width 226 height 15
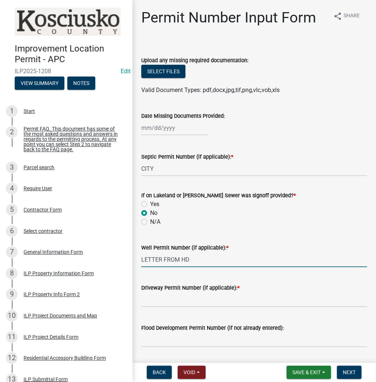
type input "LETTER FROM HD"
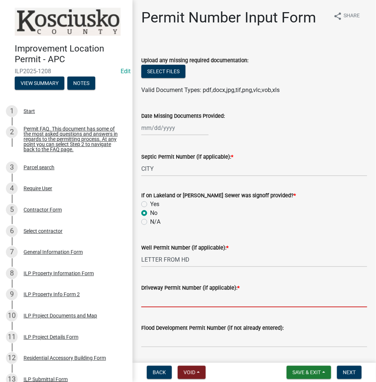
click at [146, 300] on input "Driveway Permit Number (if applicable): *" at bounding box center [254, 300] width 226 height 15
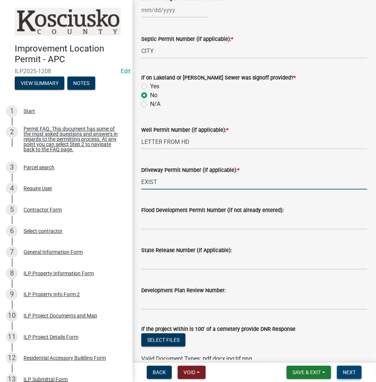
type input "EXIST"
click at [351, 372] on span "Next" at bounding box center [349, 373] width 13 height 6
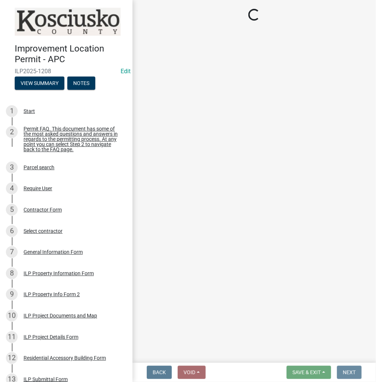
scroll to position [0, 0]
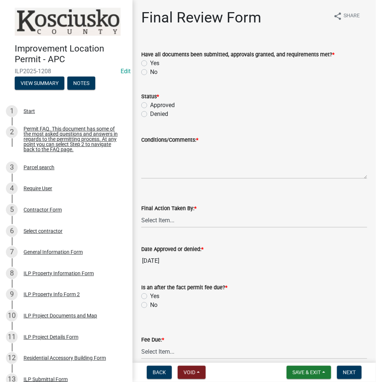
click at [150, 63] on label "Yes" at bounding box center [154, 63] width 9 height 9
click at [150, 63] on input "Yes" at bounding box center [152, 61] width 5 height 5
radio input "true"
click at [150, 107] on label "Approved" at bounding box center [162, 105] width 25 height 9
click at [150, 106] on input "Approved" at bounding box center [152, 103] width 5 height 5
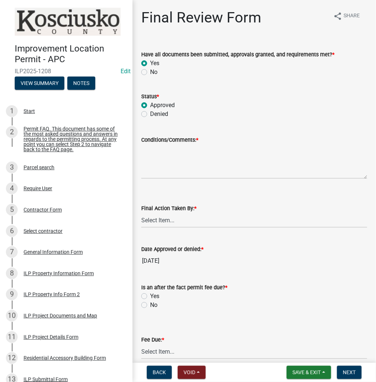
radio input "true"
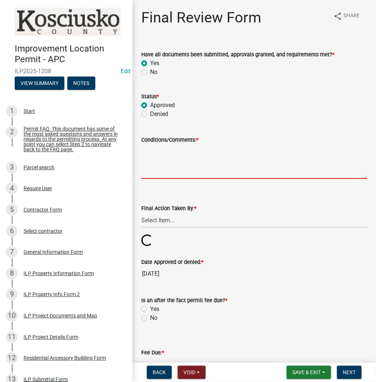
click at [161, 161] on textarea "Conditions/Comments: *" at bounding box center [254, 161] width 226 height 35
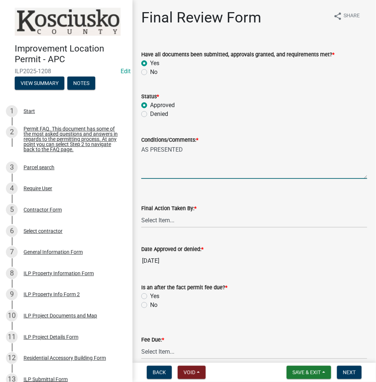
type textarea "AS PRESENTED"
click at [163, 212] on div "Final Action Taken By: *" at bounding box center [254, 208] width 226 height 9
click at [164, 218] on select "Select Item... MMS LT AT CS [PERSON_NAME]" at bounding box center [254, 220] width 226 height 15
click at [141, 213] on select "Select Item... MMS LT AT CS [PERSON_NAME]" at bounding box center [254, 220] width 226 height 15
select select "c872cdc8-ca01-49f1-a213-e4b05fa58cd2"
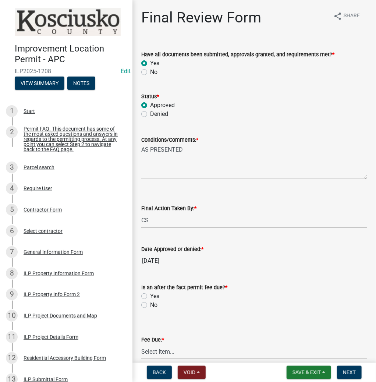
click at [150, 305] on label "No" at bounding box center [153, 305] width 7 height 9
click at [150, 305] on input "No" at bounding box center [152, 303] width 5 height 5
radio input "true"
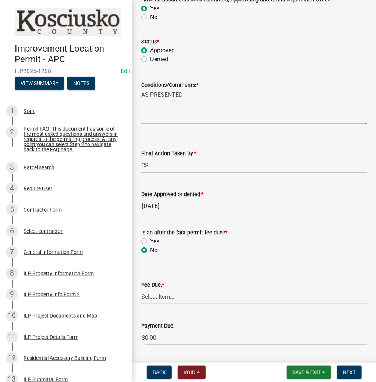
scroll to position [118, 0]
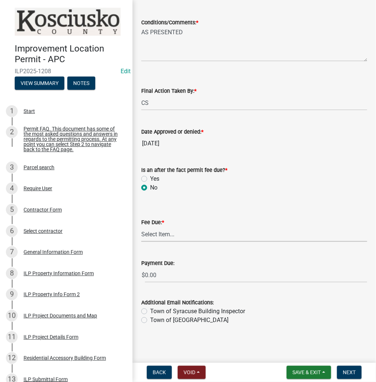
click at [158, 231] on select "Select Item... N/A $10.00 $25.00 $125.00 $250 $500 $500 + $10.00 for every 10 s…" at bounding box center [254, 234] width 226 height 15
click at [141, 242] on select "Select Item... N/A $10.00 $25.00 $125.00 $250 $500 $500 + $10.00 for every 10 s…" at bounding box center [254, 234] width 226 height 15
select select "6f482d1d-eb35-47e6-92b0-143404755581"
click at [348, 375] on span "Next" at bounding box center [349, 373] width 13 height 6
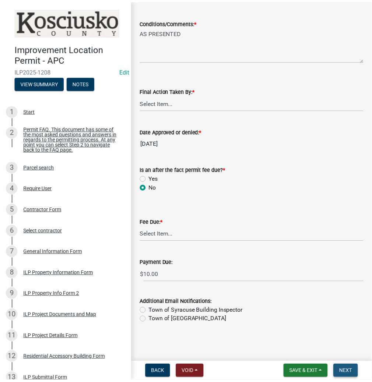
scroll to position [0, 0]
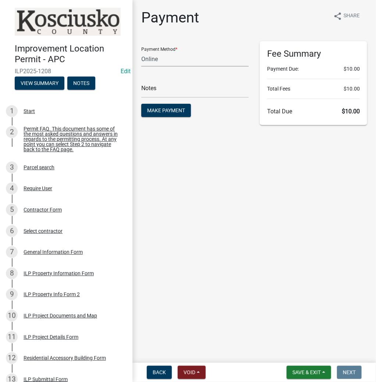
click at [165, 59] on select "Credit Card POS Check Cash Online" at bounding box center [195, 59] width 108 height 15
select select "2: 1"
click at [141, 52] on select "Credit Card POS Check Cash Online" at bounding box center [195, 59] width 108 height 15
click at [155, 90] on input "text" at bounding box center [195, 90] width 108 height 15
type input "ILP 2025-1208"
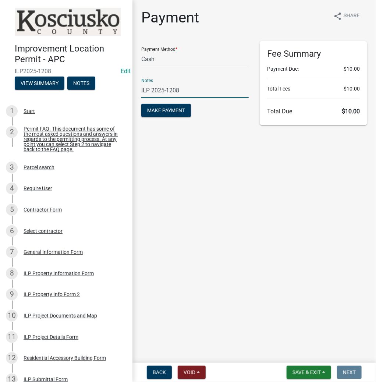
click at [141, 104] on button "Make Payment" at bounding box center [166, 110] width 50 height 13
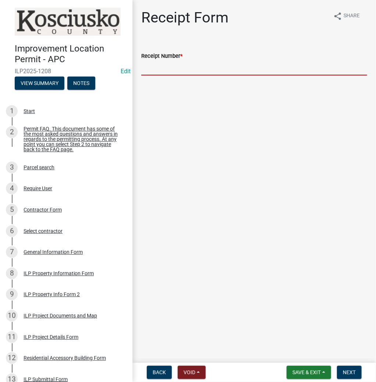
click at [183, 69] on input "Receipt Number *" at bounding box center [254, 67] width 226 height 15
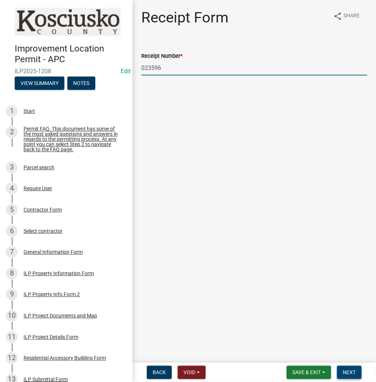
type input "023596"
click at [346, 373] on span "Next" at bounding box center [349, 373] width 13 height 6
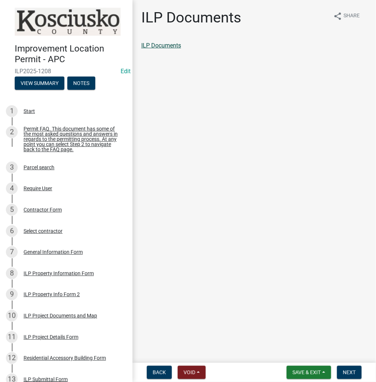
click at [171, 48] on link "ILP Documents" at bounding box center [161, 45] width 40 height 7
click at [350, 373] on span "Next" at bounding box center [349, 373] width 13 height 6
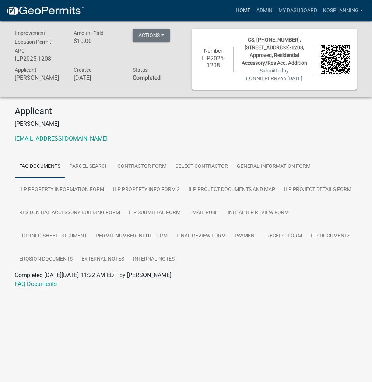
click at [245, 8] on link "Home" at bounding box center [243, 11] width 21 height 14
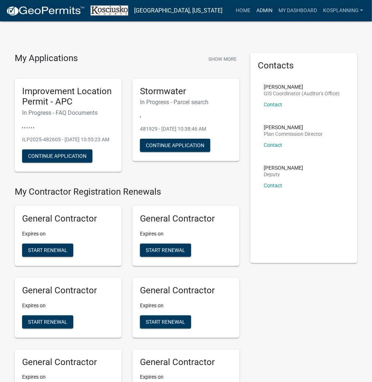
click at [266, 9] on link "Admin" at bounding box center [264, 11] width 22 height 14
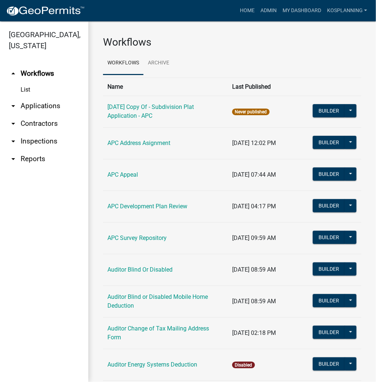
drag, startPoint x: 53, startPoint y: 106, endPoint x: 75, endPoint y: 105, distance: 21.4
click at [54, 106] on link "arrow_drop_down Applications" at bounding box center [44, 106] width 88 height 18
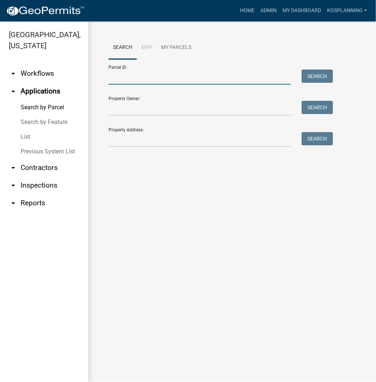
click at [122, 77] on input "Parcel ID:" at bounding box center [200, 77] width 182 height 15
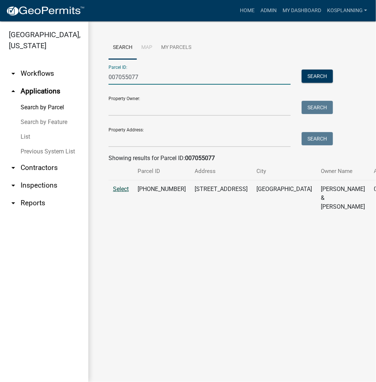
type input "007055077"
click at [120, 193] on span "Select" at bounding box center [121, 189] width 16 height 7
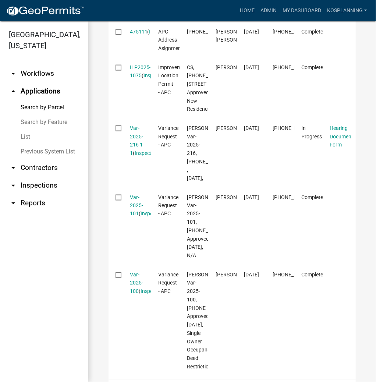
scroll to position [295, 0]
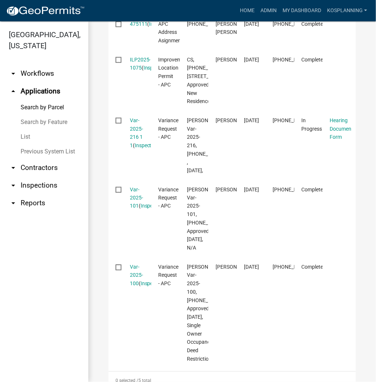
click at [44, 165] on link "arrow_drop_down Contractors" at bounding box center [44, 168] width 88 height 18
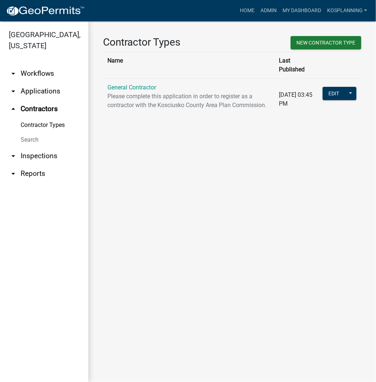
click at [145, 92] on p "Please complete this application in order to register as a contractor with the …" at bounding box center [189, 101] width 163 height 18
click at [146, 84] on link "General Contractor" at bounding box center [132, 87] width 49 height 7
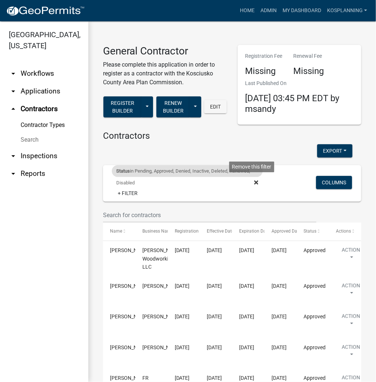
click at [255, 181] on icon at bounding box center [257, 183] width 4 height 6
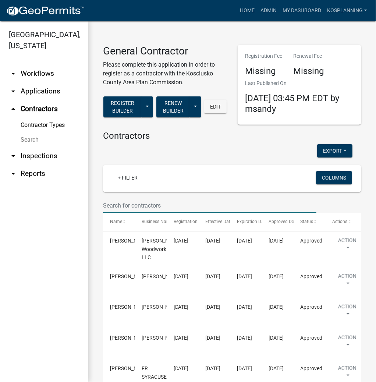
click at [126, 202] on input "text" at bounding box center [210, 205] width 214 height 15
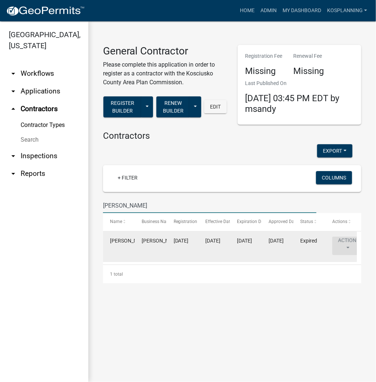
type input "lonnie perry"
click at [345, 244] on button "Action" at bounding box center [348, 246] width 30 height 18
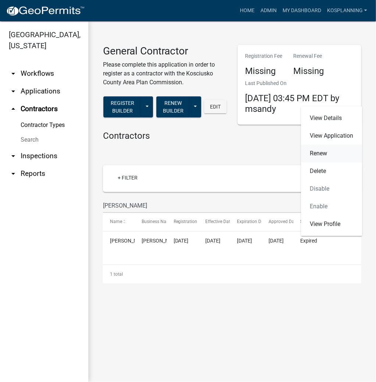
click at [322, 152] on link "Renew" at bounding box center [331, 154] width 61 height 18
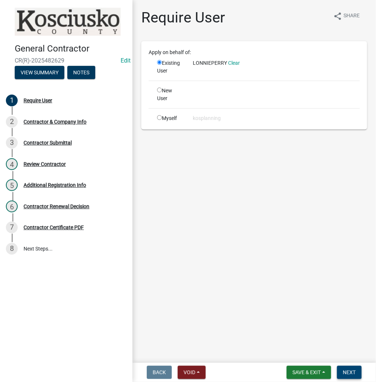
click at [348, 368] on button "Next" at bounding box center [349, 372] width 25 height 13
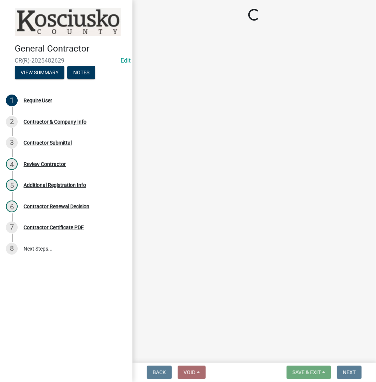
select select "IN"
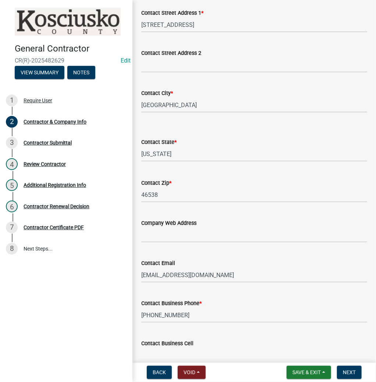
scroll to position [206, 0]
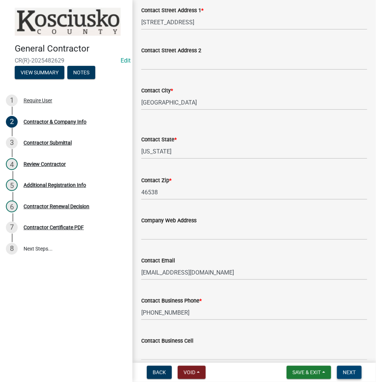
click at [351, 376] on button "Next" at bounding box center [349, 372] width 25 height 13
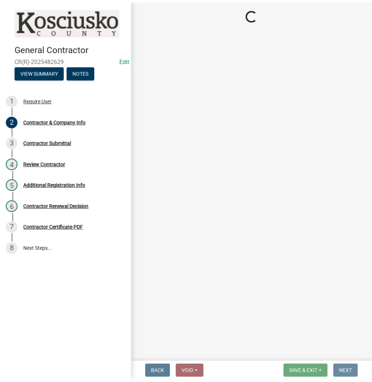
scroll to position [0, 0]
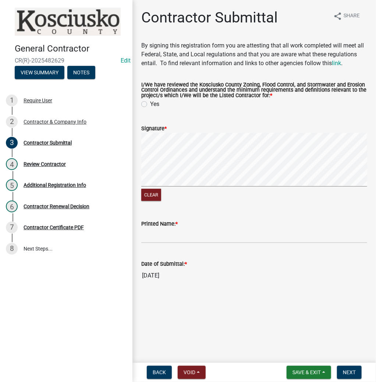
click at [150, 104] on label "Yes" at bounding box center [154, 104] width 9 height 9
click at [150, 104] on input "Yes" at bounding box center [152, 102] width 5 height 5
radio input "true"
click at [148, 238] on input "Printed Name: *" at bounding box center [254, 235] width 226 height 15
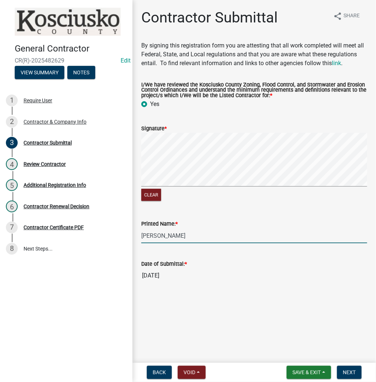
type input "[PERSON_NAME]"
click at [342, 371] on button "Next" at bounding box center [349, 372] width 25 height 13
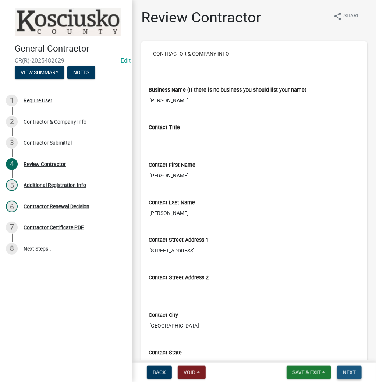
click at [357, 369] on button "Next" at bounding box center [349, 372] width 25 height 13
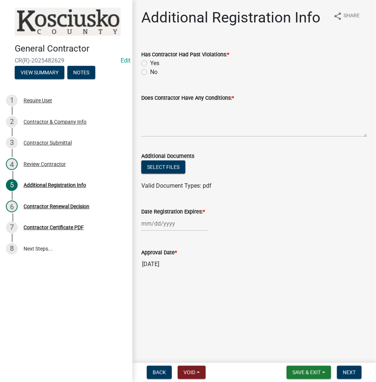
click at [150, 71] on label "No" at bounding box center [153, 72] width 7 height 9
click at [150, 71] on input "No" at bounding box center [152, 70] width 5 height 5
radio input "true"
click at [150, 119] on textarea "Does Contractor Have Any Conditions: *" at bounding box center [254, 119] width 226 height 35
type textarea "NONE"
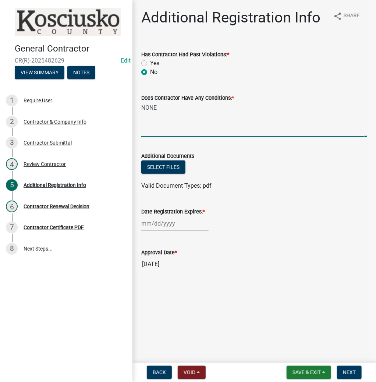
click at [172, 225] on div at bounding box center [174, 223] width 67 height 15
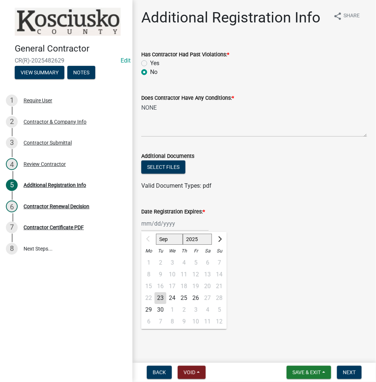
click at [189, 237] on select "2025 2026 2027 2028 2029 2030 2031 2032 2033 2034 2035 2036 2037 2038 2039 2040…" at bounding box center [197, 239] width 29 height 11
select select "2026"
click at [183, 234] on select "2025 2026 2027 2028 2029 2030 2031 2032 2033 2034 2035 2036 2037 2038 2039 2040…" at bounding box center [197, 239] width 29 height 11
click at [172, 301] on div "23" at bounding box center [173, 299] width 12 height 12
type input "09/23/2026"
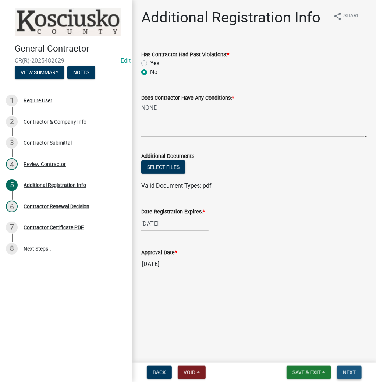
click at [355, 373] on span "Next" at bounding box center [349, 373] width 13 height 6
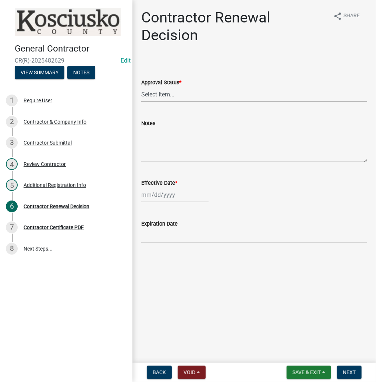
click at [152, 96] on select "Select Item... Approved Denied" at bounding box center [254, 94] width 226 height 15
click at [141, 87] on select "Select Item... Approved Denied" at bounding box center [254, 94] width 226 height 15
select select "30db8998-795d-4bbe-8e49-f1ade8865815"
select select "9"
select select "2025"
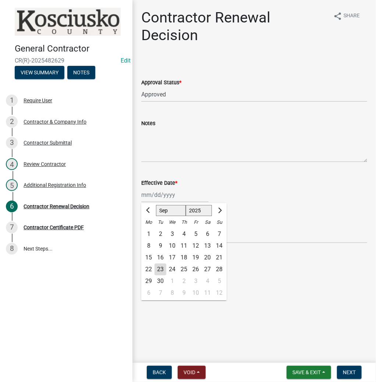
click at [162, 196] on div "Jan Feb Mar Apr May Jun Jul Aug Sep Oct Nov Dec 1525 1526 1527 1528 1529 1530 1…" at bounding box center [174, 195] width 67 height 15
click at [162, 267] on div "23" at bounding box center [161, 270] width 12 height 12
type input "[DATE]"
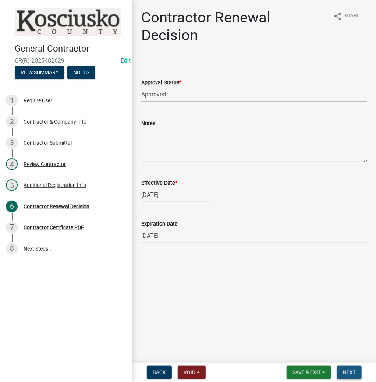
click at [351, 372] on span "Next" at bounding box center [349, 373] width 13 height 6
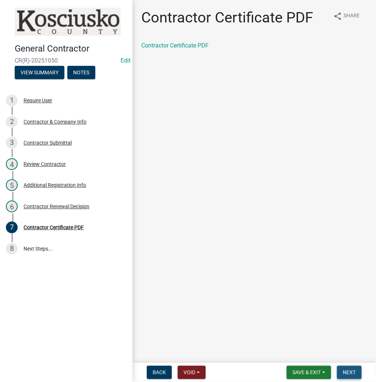
click at [359, 371] on button "Next" at bounding box center [349, 372] width 25 height 13
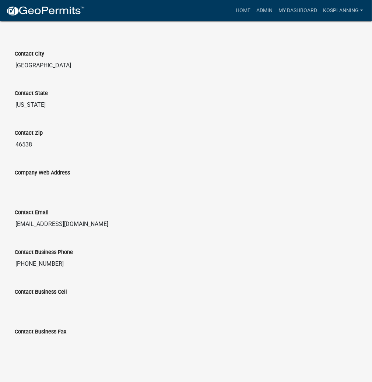
scroll to position [398, 0]
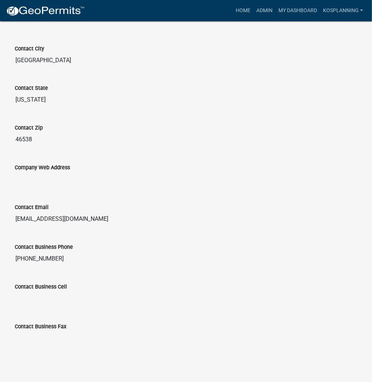
drag, startPoint x: 57, startPoint y: 258, endPoint x: -7, endPoint y: 259, distance: 64.5
